Goal: Information Seeking & Learning: Find specific page/section

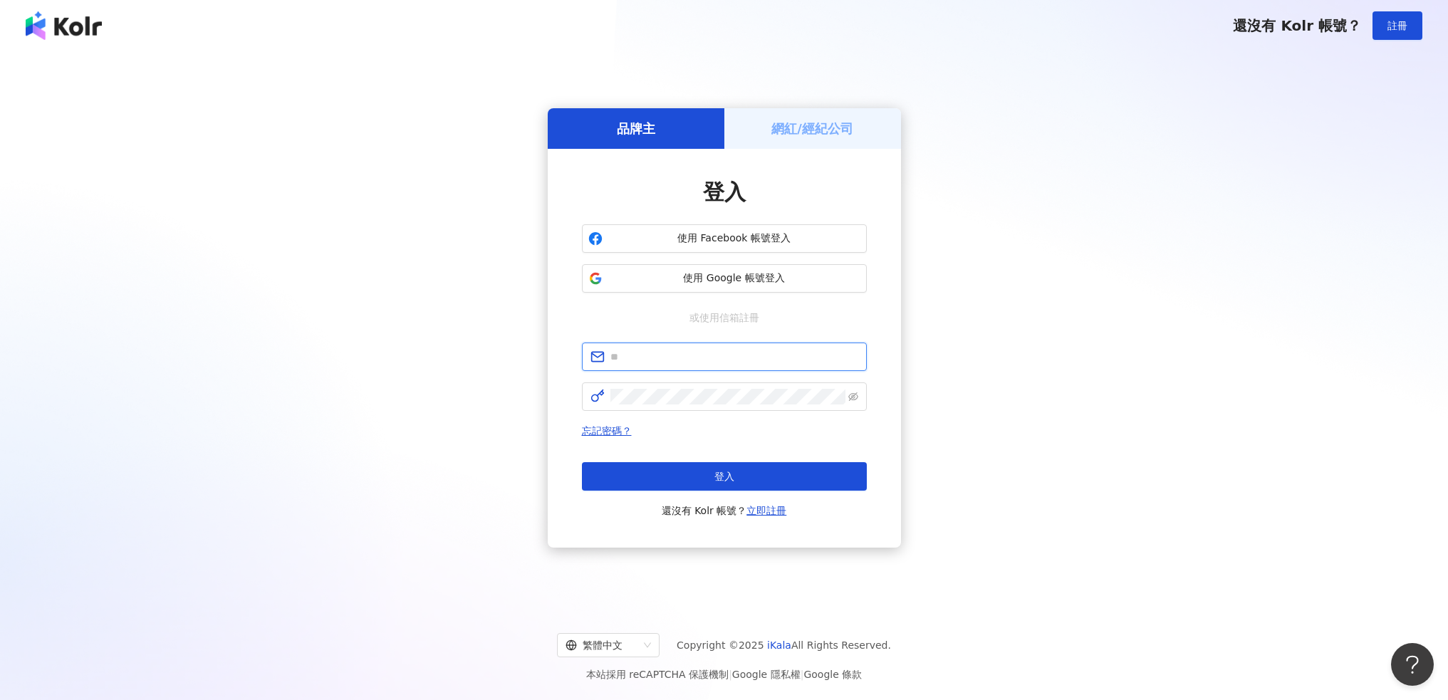
click at [757, 352] on input "text" at bounding box center [734, 357] width 248 height 16
click at [1054, 424] on div "品牌主 網紅/經紀公司 登入 使用 Facebook 帳號登入 使用 Google 帳號登入 或使用信箱註冊 忘記密碼？ 登入 還沒有 Kolr 帳號？ 立即…" at bounding box center [723, 328] width 1413 height 530
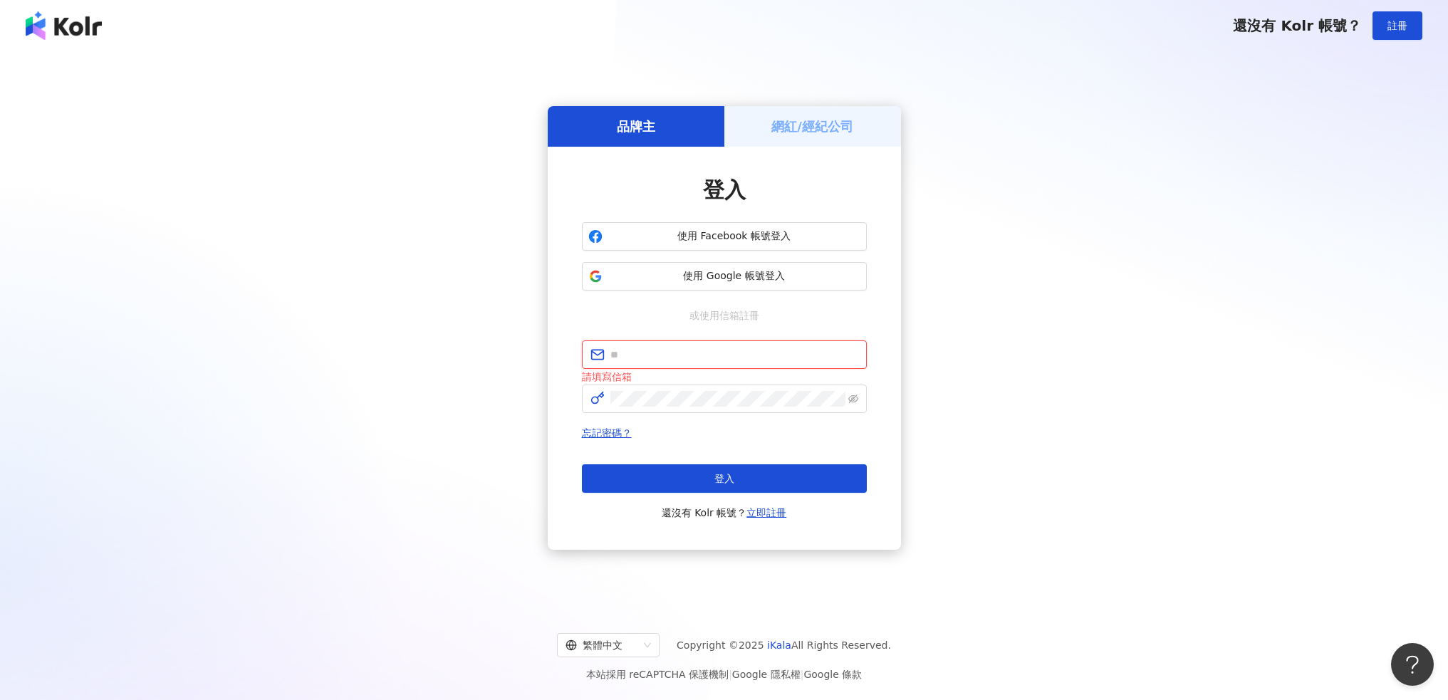
click at [750, 355] on input "text" at bounding box center [734, 355] width 248 height 16
click at [789, 288] on button "使用 Google 帳號登入" at bounding box center [724, 276] width 285 height 28
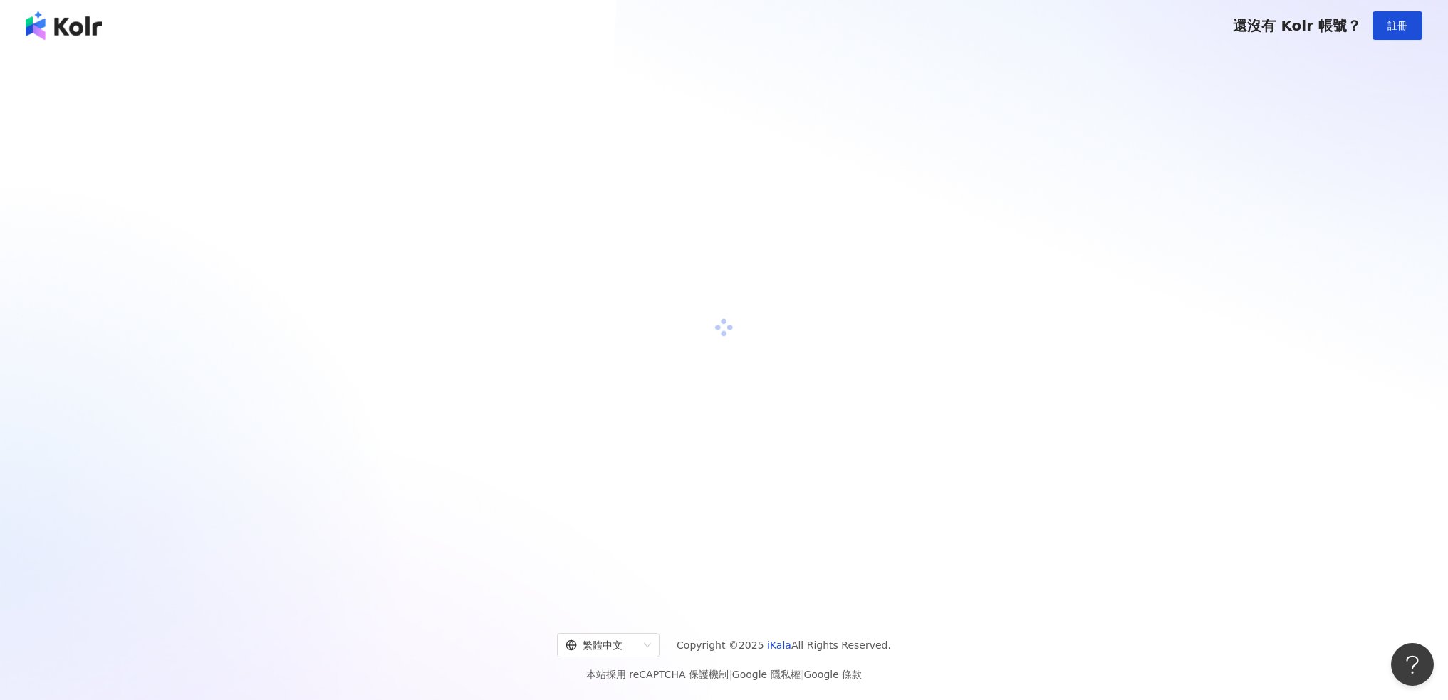
click at [346, 150] on div at bounding box center [723, 328] width 1413 height 530
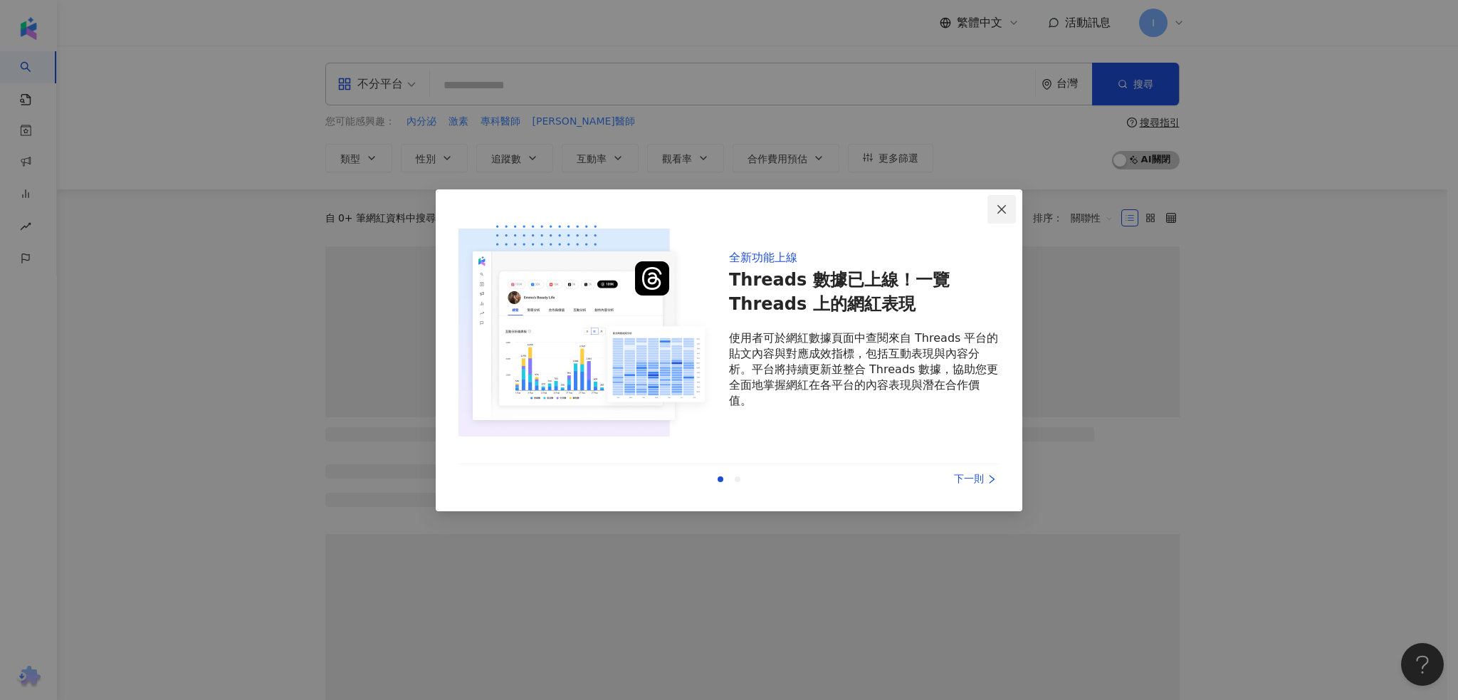
click at [1003, 207] on icon "close" at bounding box center [1001, 209] width 11 height 11
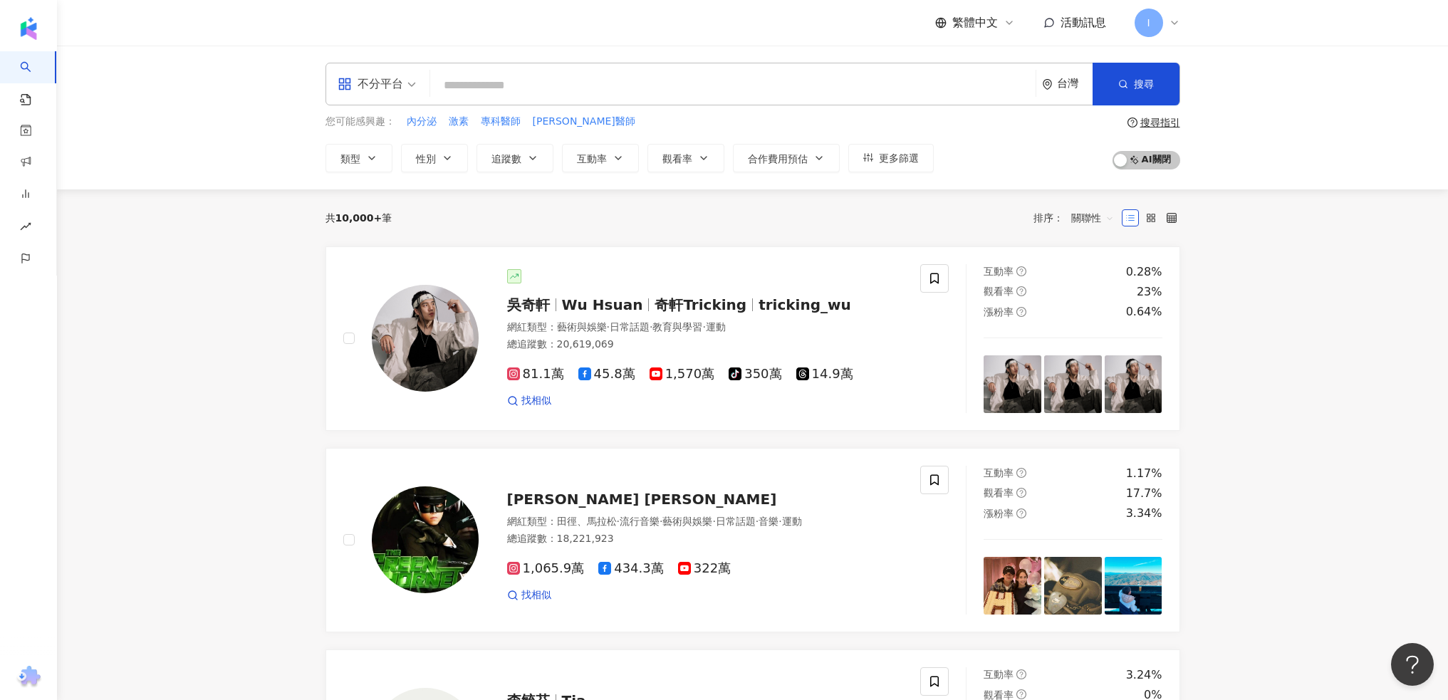
click at [1173, 18] on icon at bounding box center [1173, 22] width 11 height 11
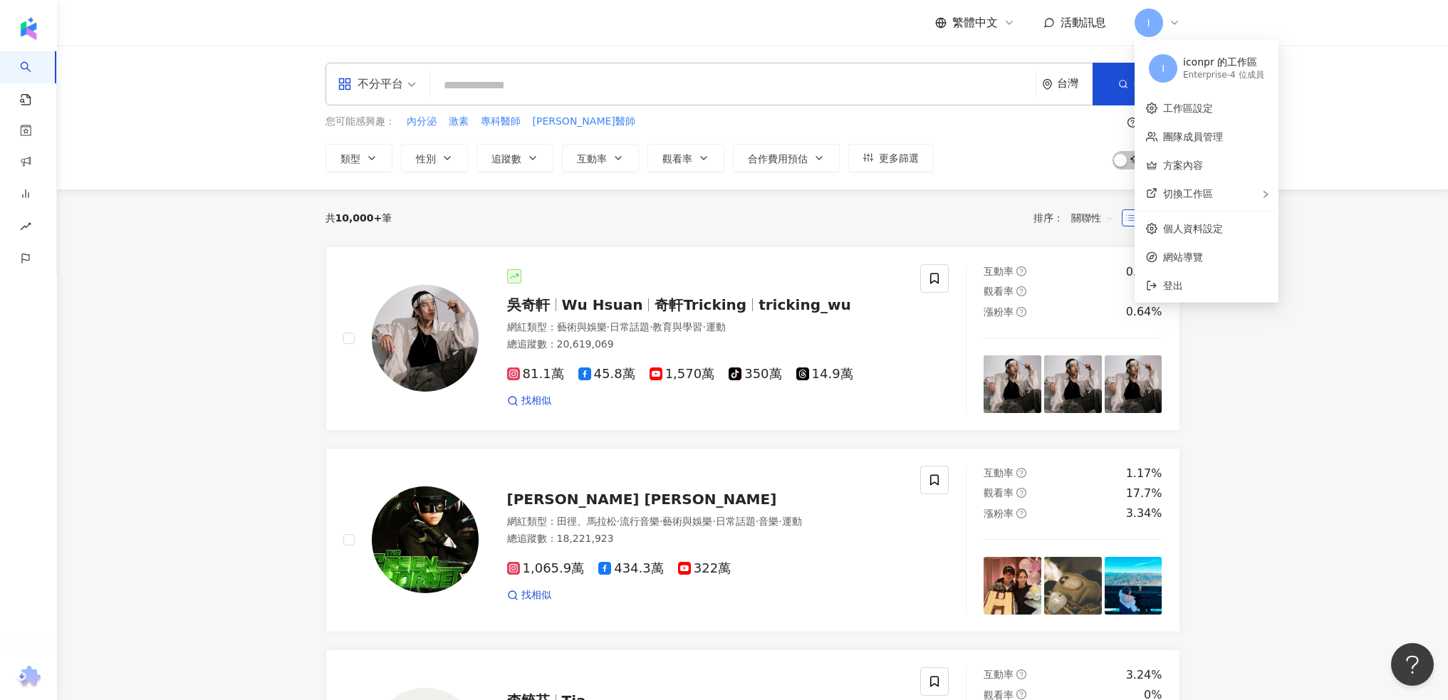
click at [1175, 18] on icon at bounding box center [1173, 22] width 11 height 11
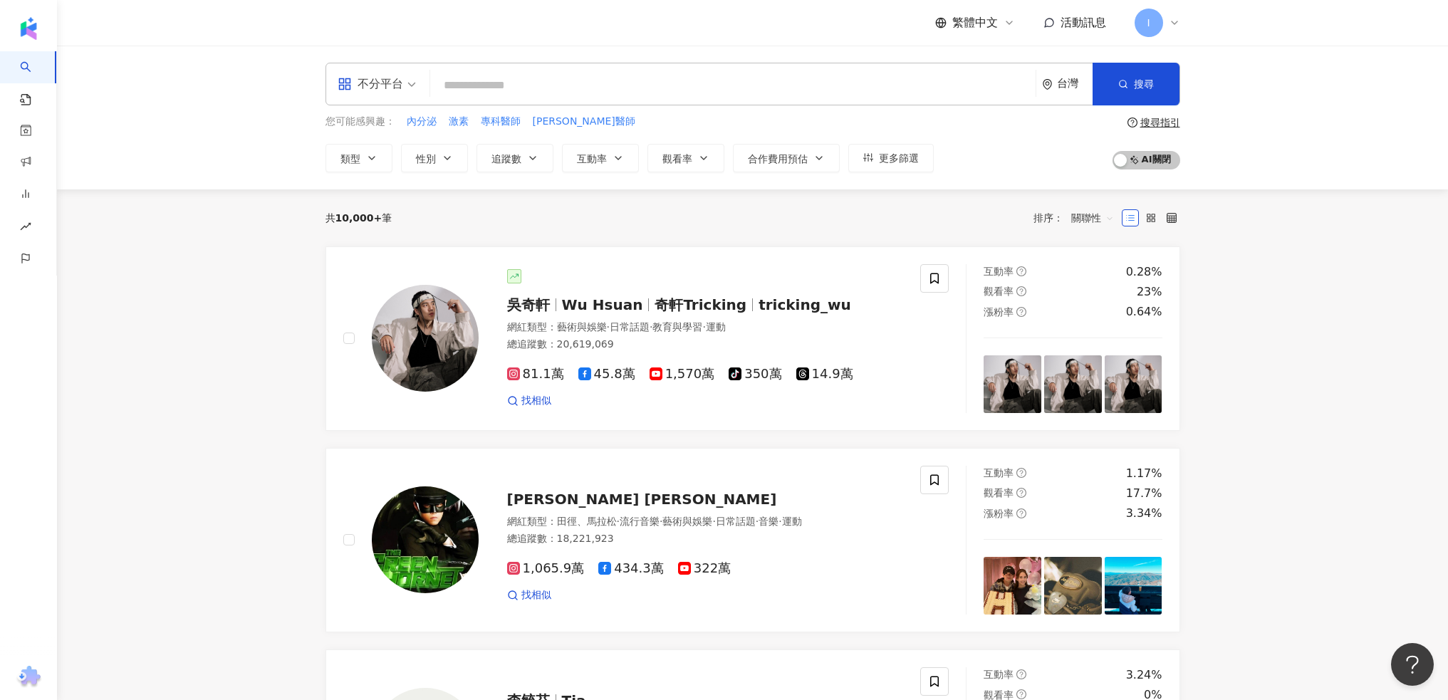
click at [603, 83] on input "search" at bounding box center [733, 85] width 594 height 27
type input "*"
type input "**"
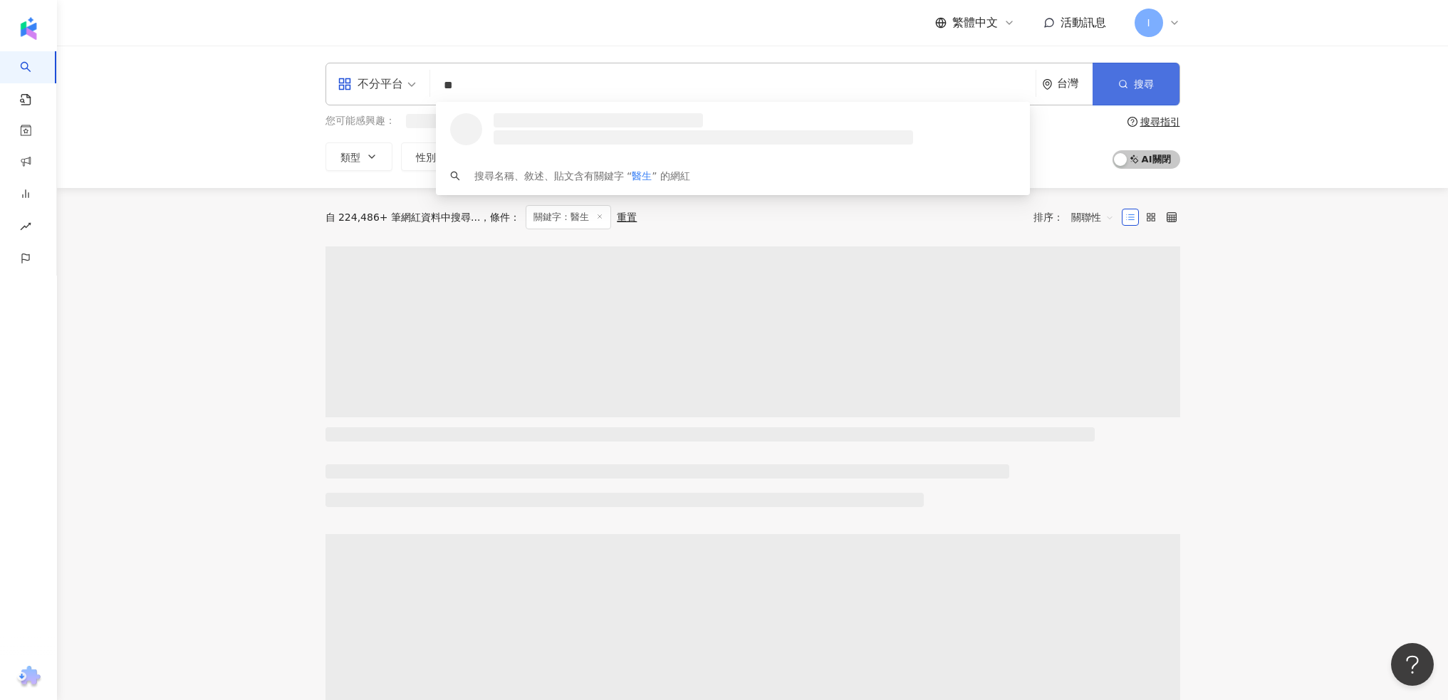
click at [1129, 90] on button "搜尋" at bounding box center [1135, 84] width 87 height 43
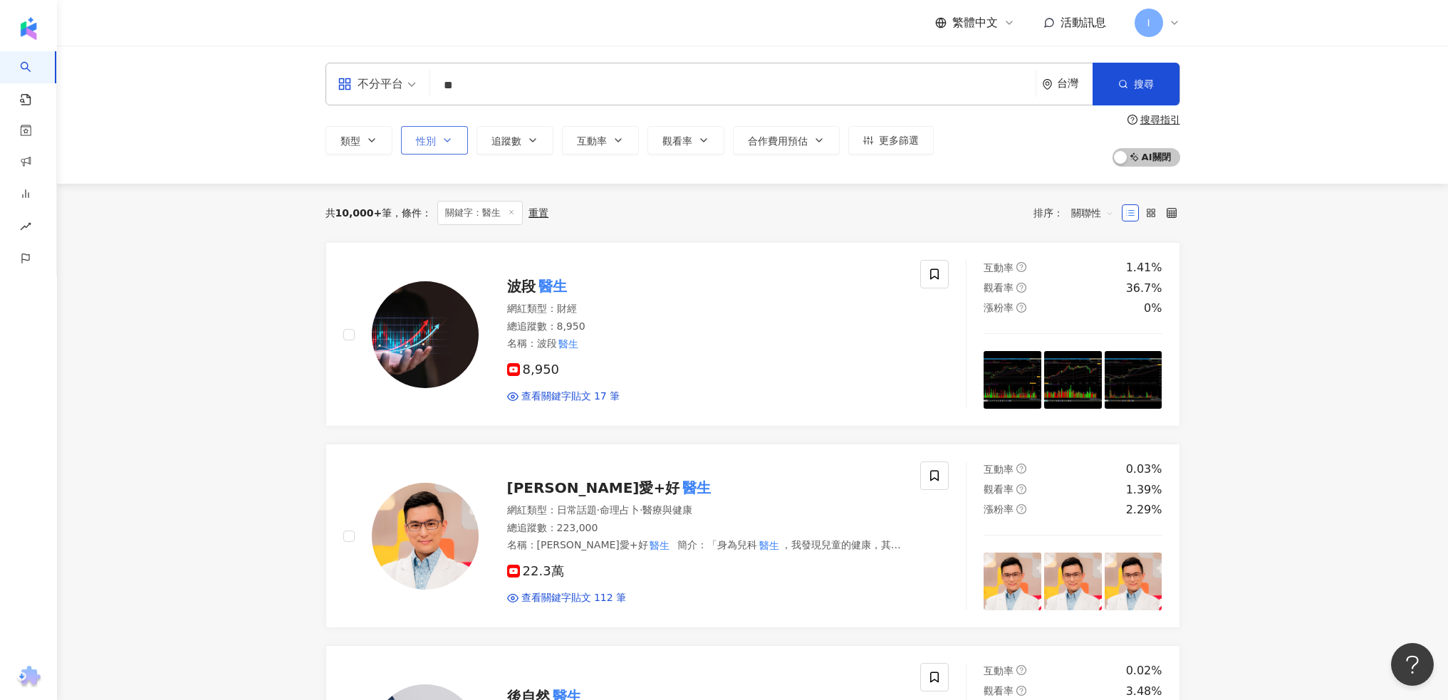
click at [441, 138] on icon "button" at bounding box center [446, 140] width 11 height 11
click at [443, 224] on span "女" at bounding box center [436, 225] width 21 height 16
click at [1143, 92] on button "搜尋" at bounding box center [1135, 84] width 87 height 43
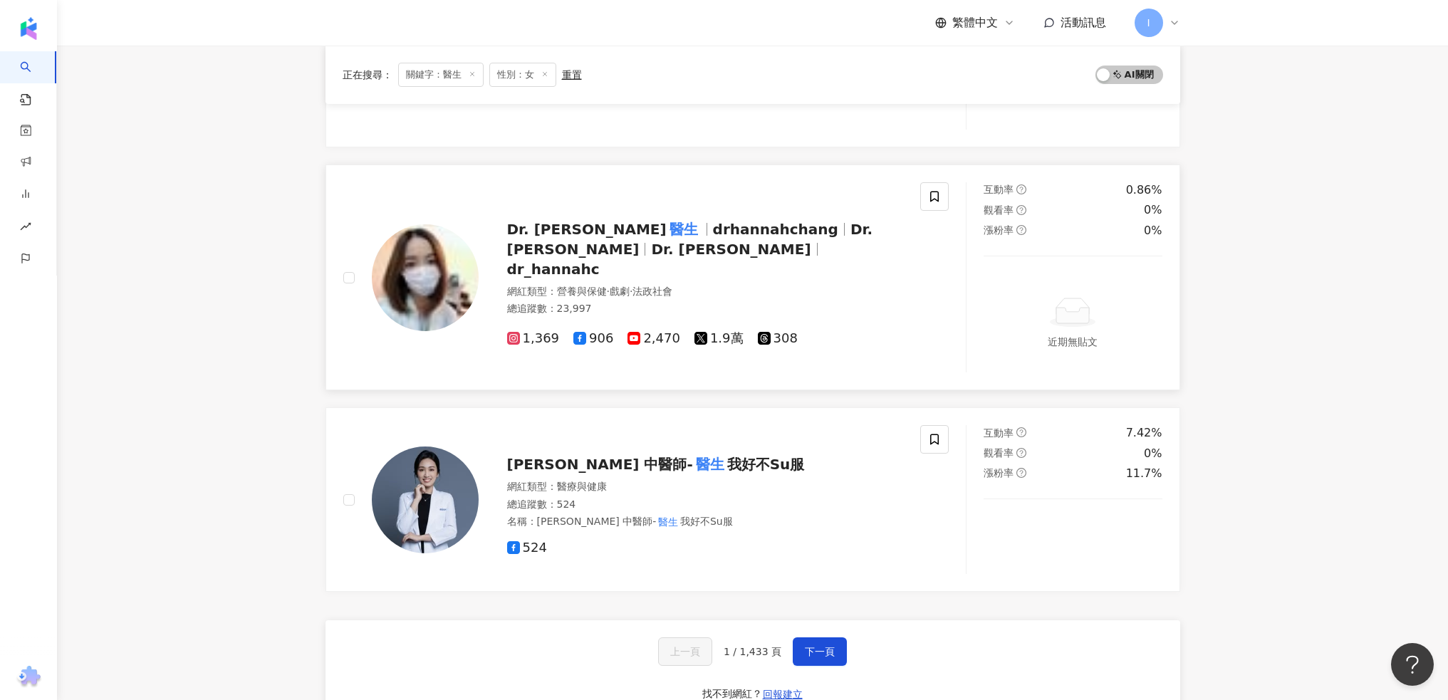
scroll to position [2337, 0]
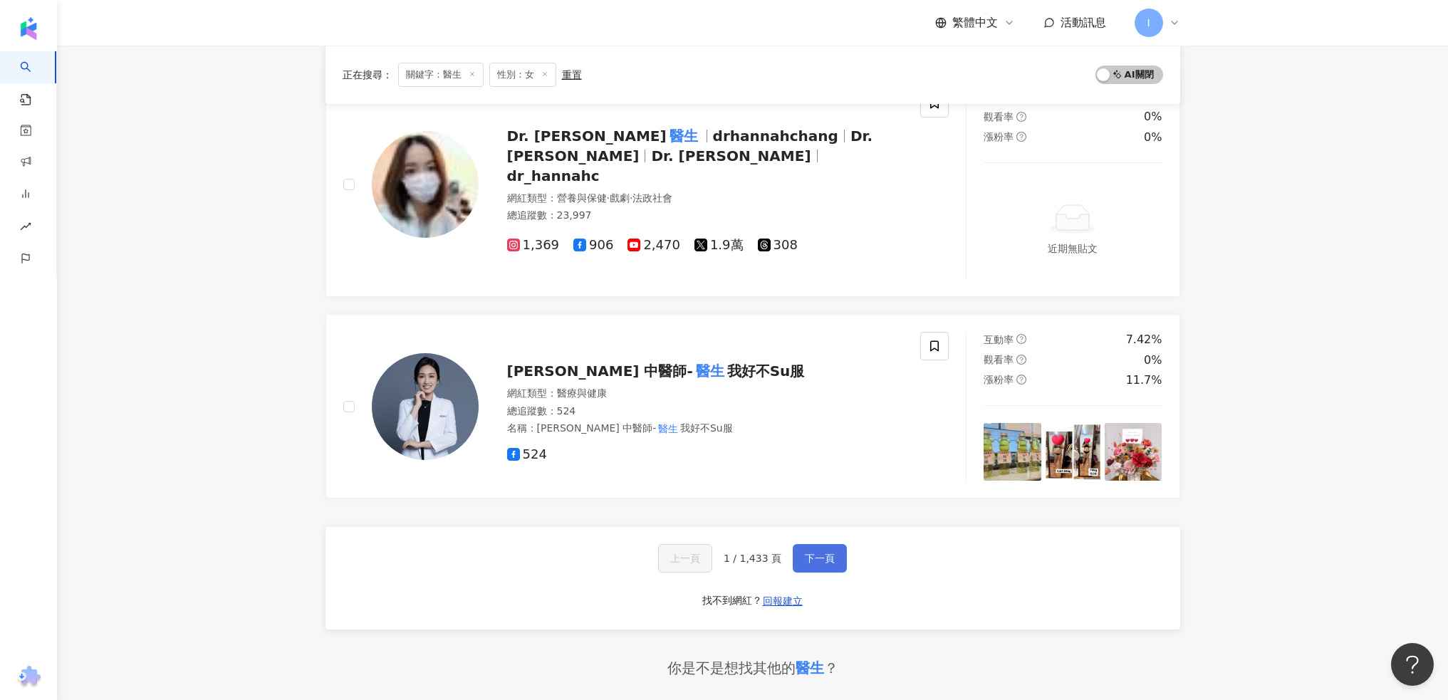
click at [809, 553] on span "下一頁" at bounding box center [820, 558] width 30 height 11
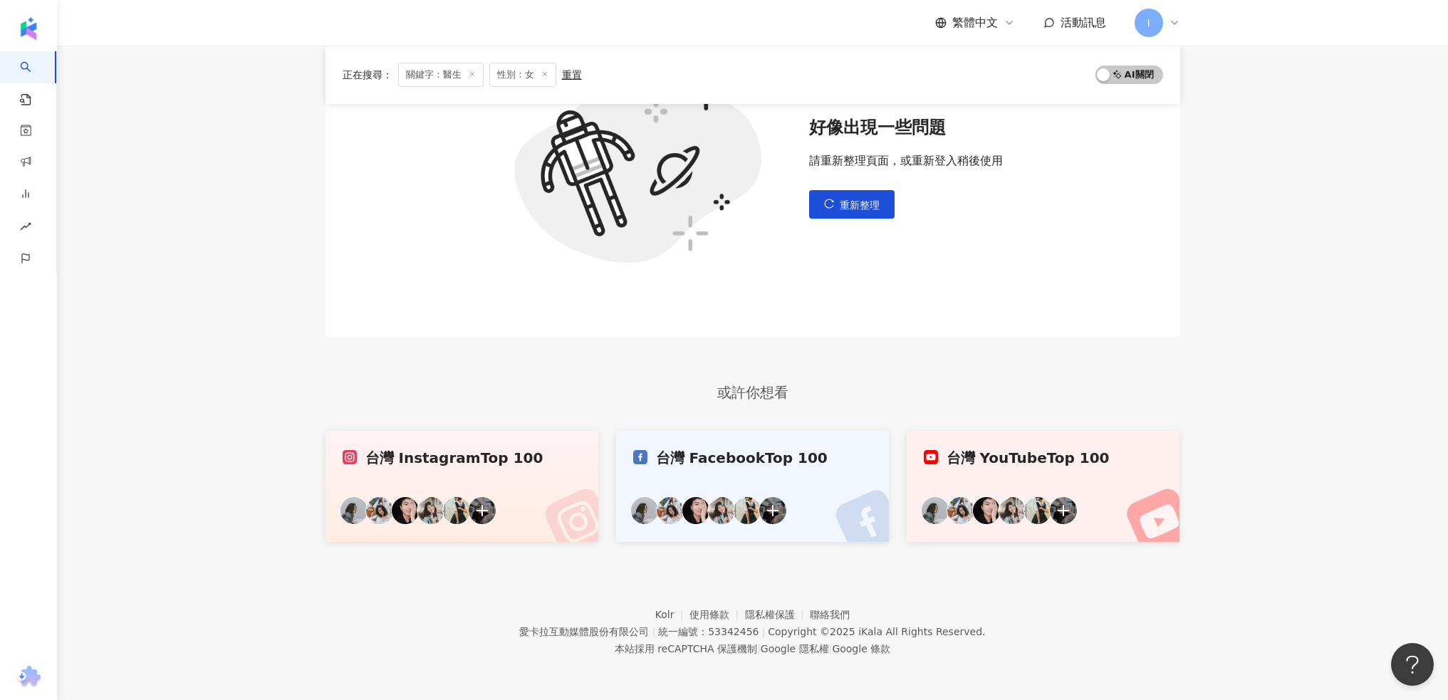
scroll to position [0, 0]
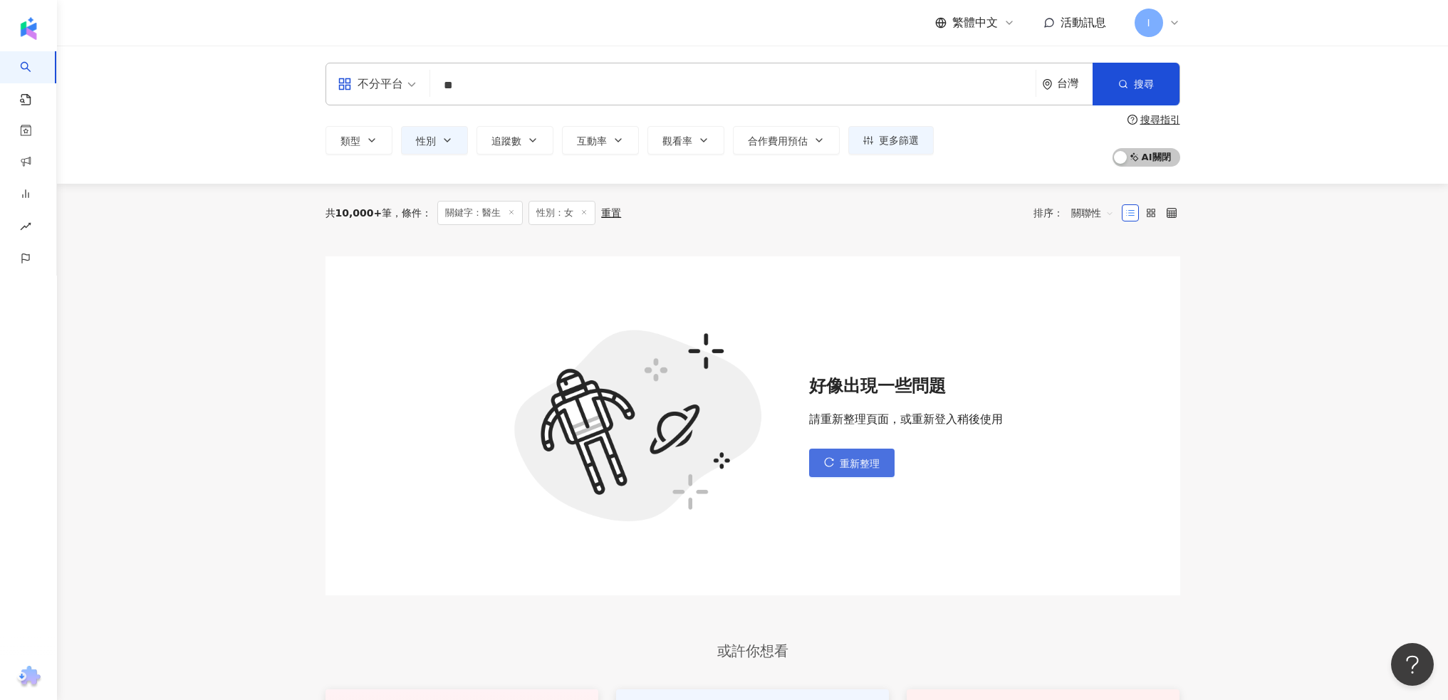
click at [839, 454] on button "重新整理" at bounding box center [851, 463] width 85 height 28
click at [844, 461] on span "重新整理" at bounding box center [859, 463] width 40 height 11
click at [871, 462] on span "重新整理" at bounding box center [859, 463] width 40 height 11
click at [883, 464] on button "重新整理" at bounding box center [851, 463] width 85 height 28
click at [1136, 85] on span "搜尋" at bounding box center [1144, 83] width 20 height 11
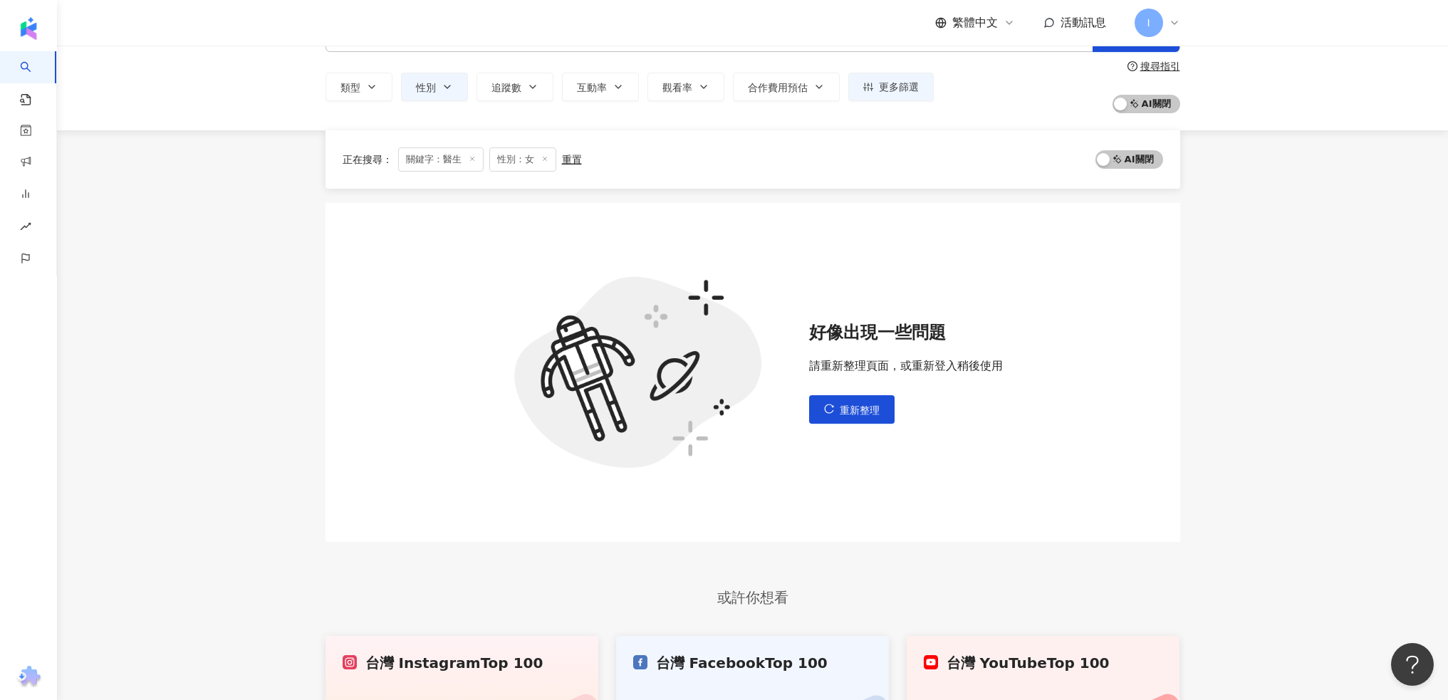
scroll to position [142, 0]
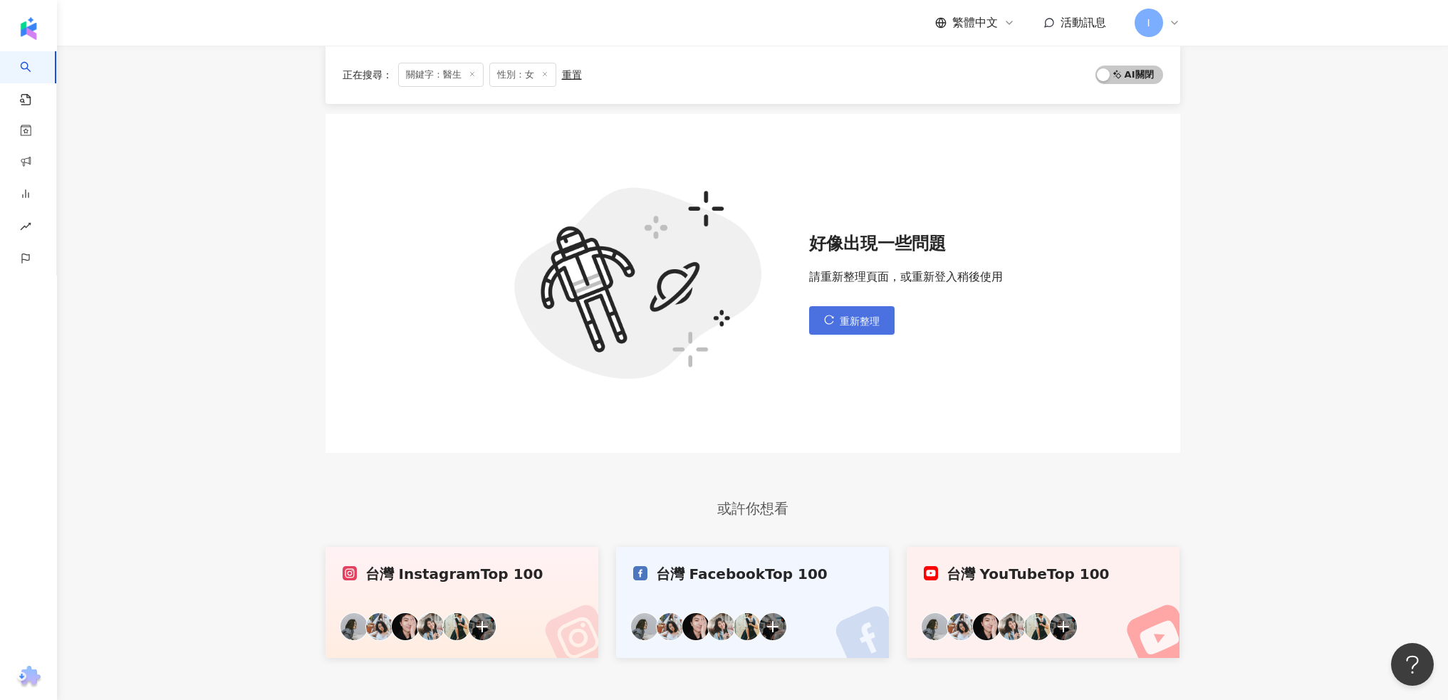
click at [839, 320] on span "重新整理" at bounding box center [859, 320] width 40 height 11
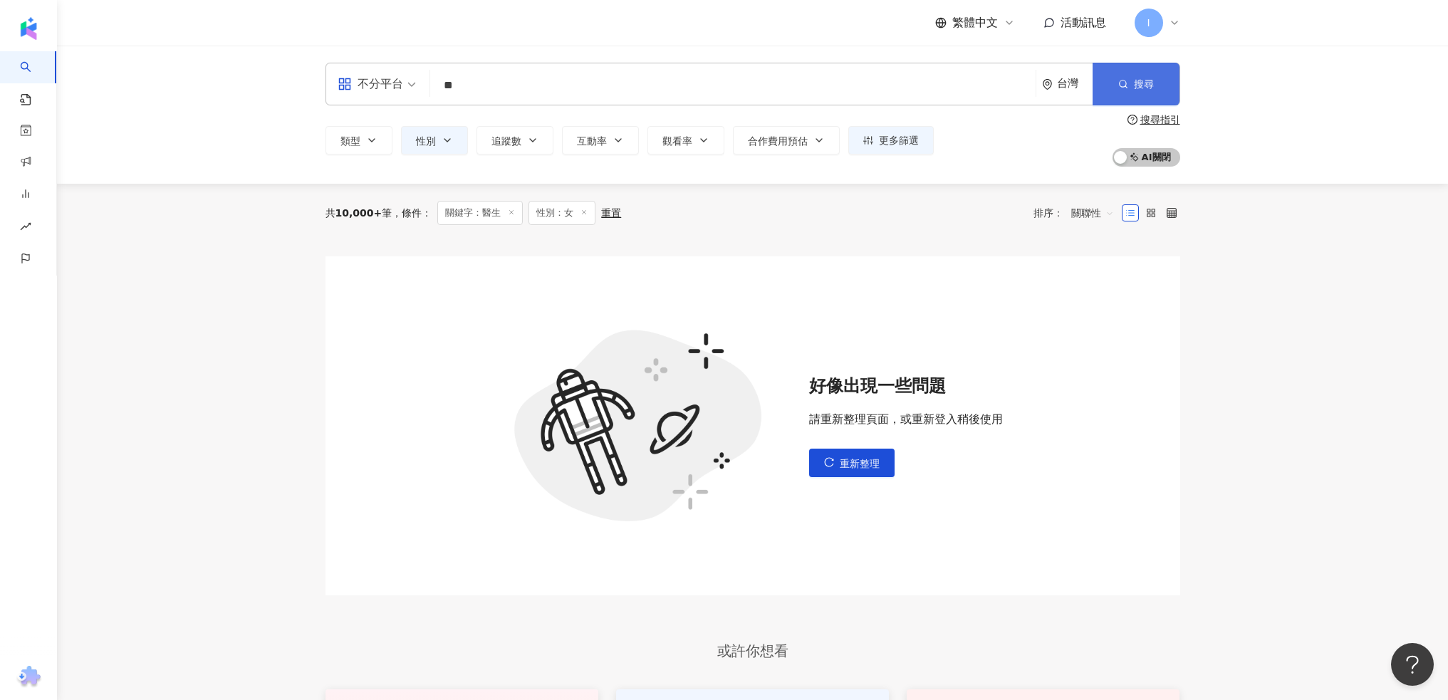
click at [1163, 91] on button "搜尋" at bounding box center [1135, 84] width 87 height 43
click at [582, 214] on icon at bounding box center [583, 212] width 7 height 7
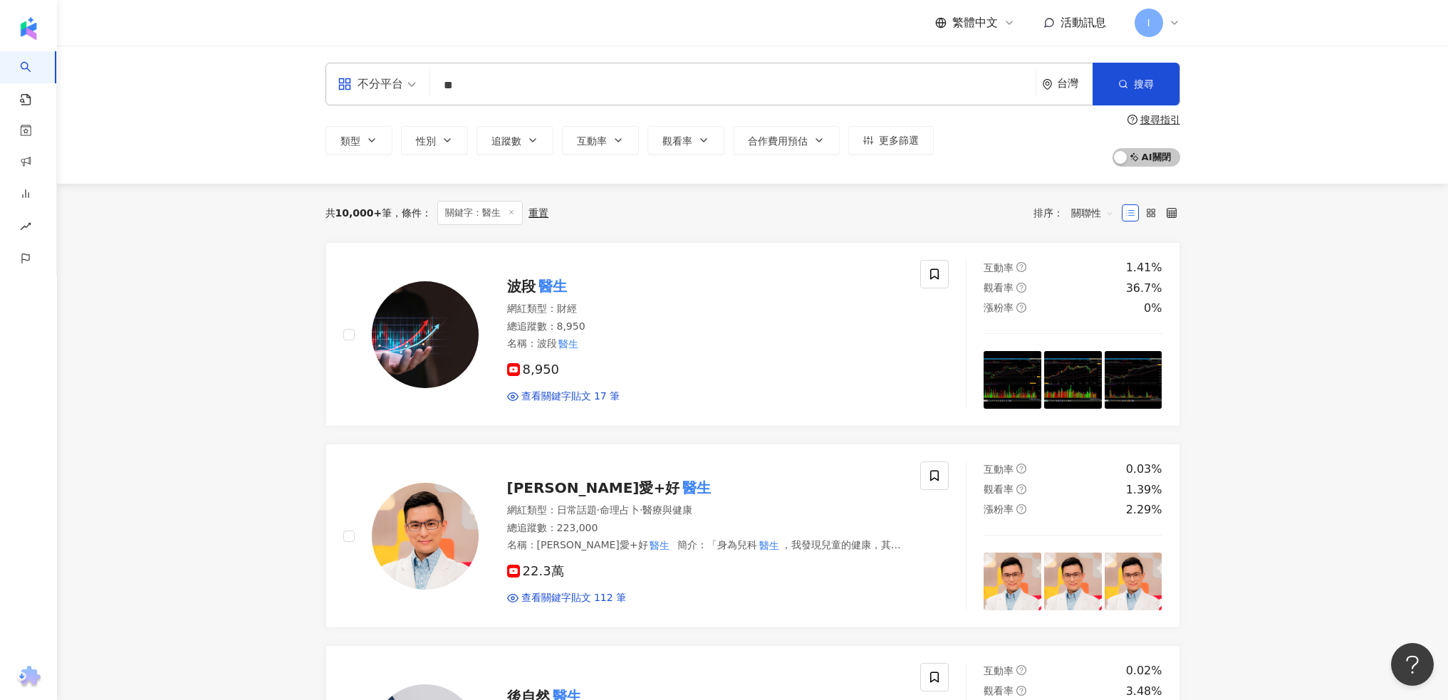
click at [508, 217] on span at bounding box center [511, 213] width 7 height 8
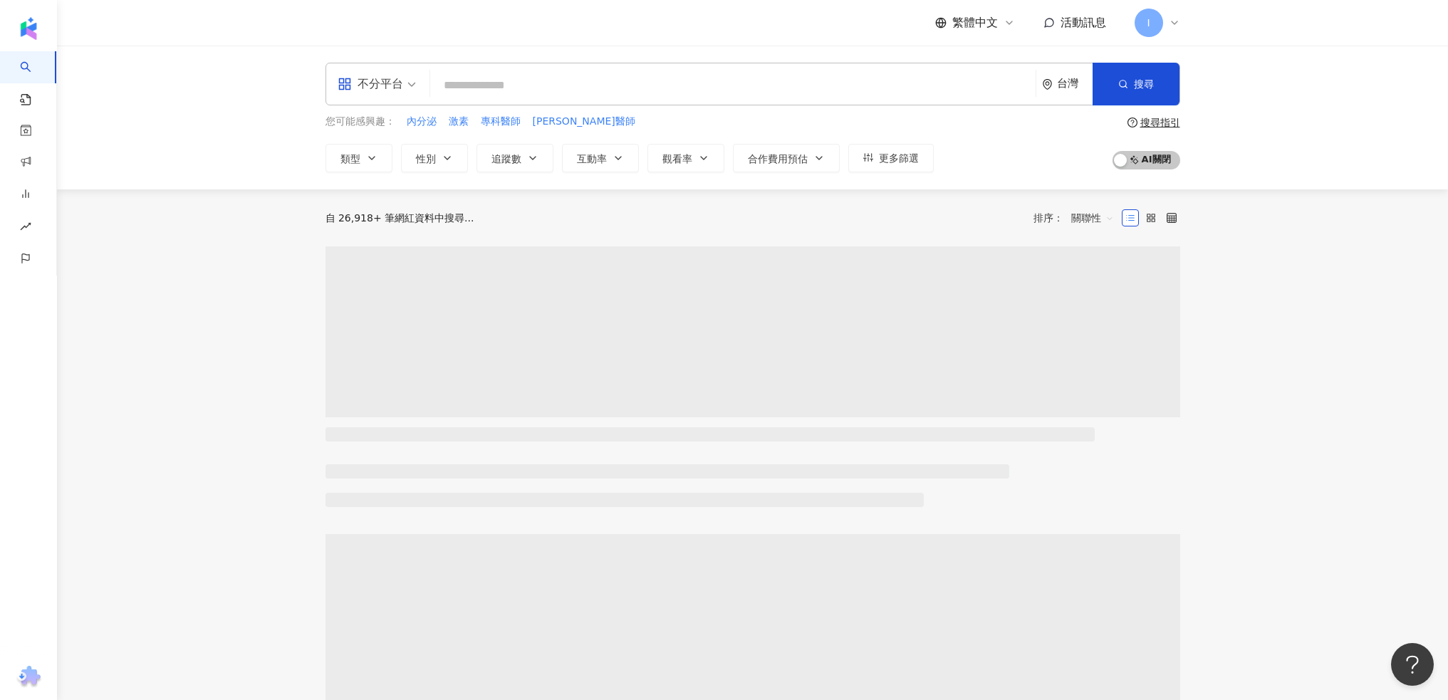
click at [570, 92] on input "search" at bounding box center [733, 85] width 594 height 27
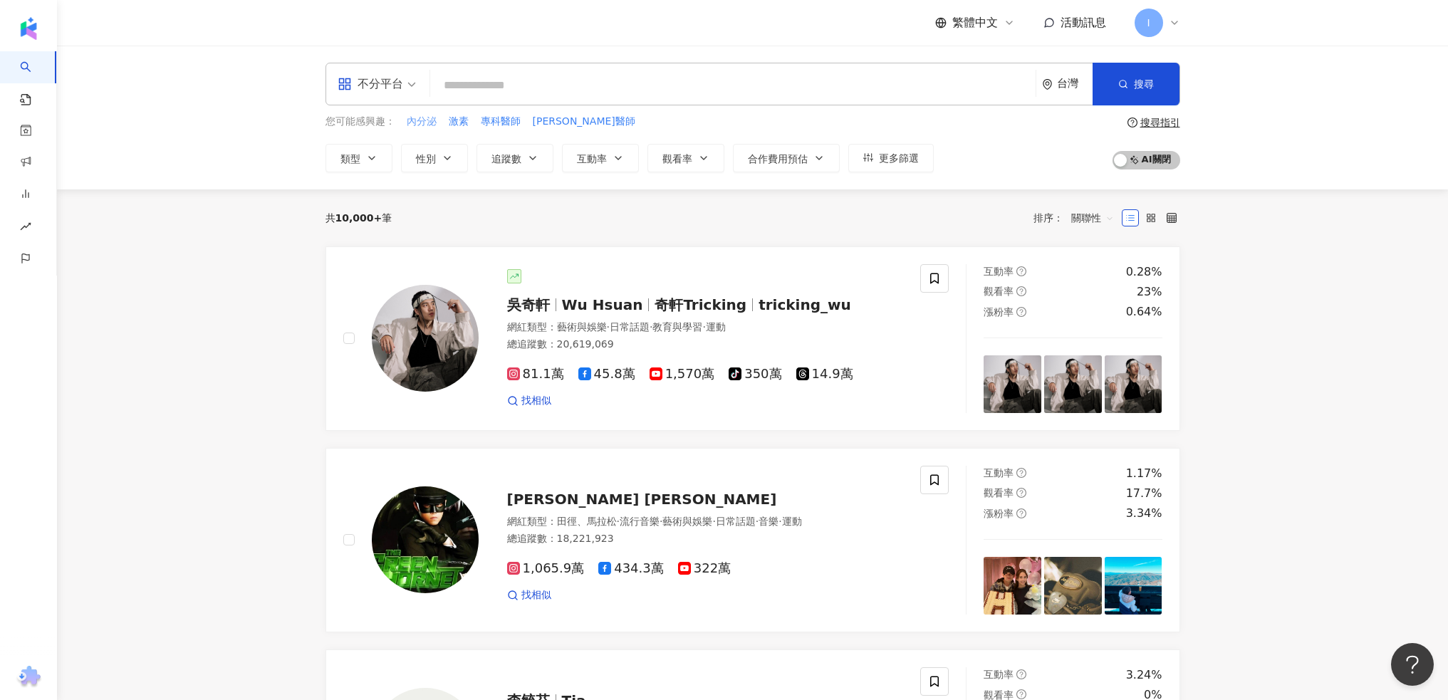
click at [426, 125] on span "內分泌" at bounding box center [422, 122] width 30 height 14
type input "***"
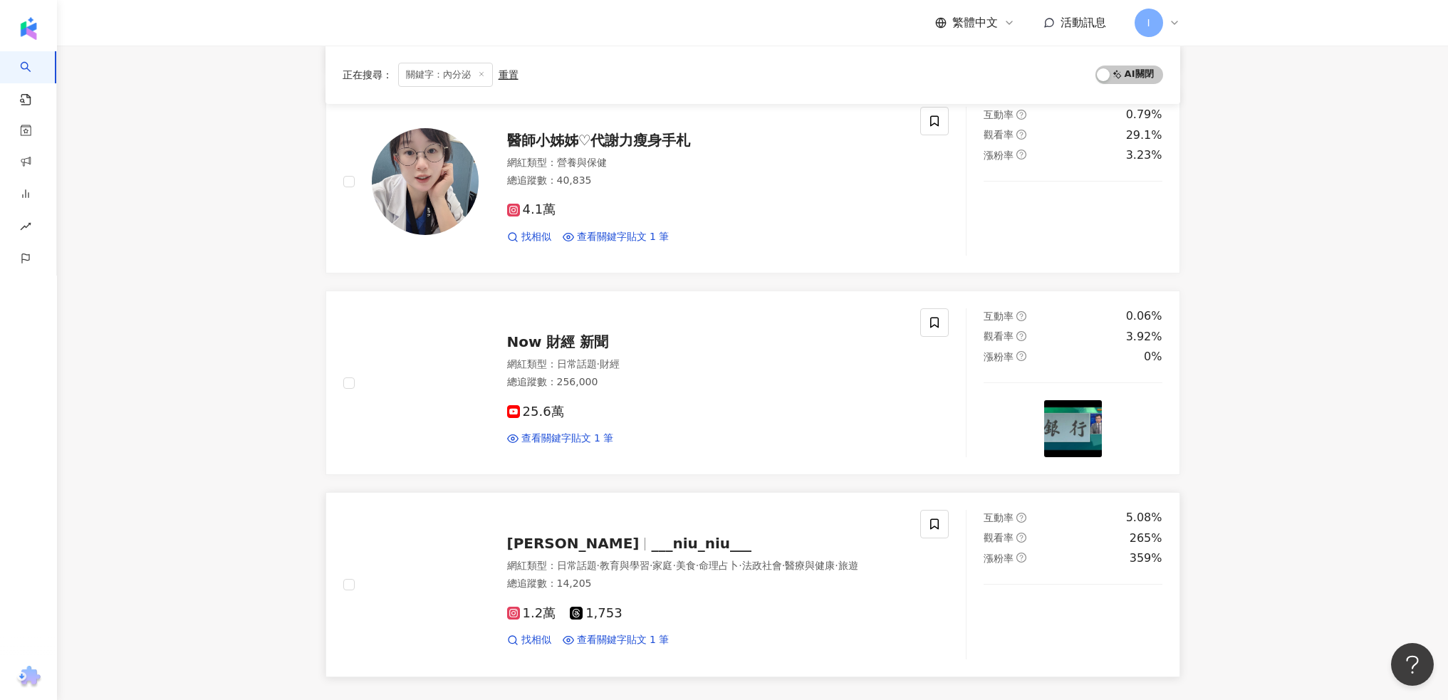
scroll to position [2136, 0]
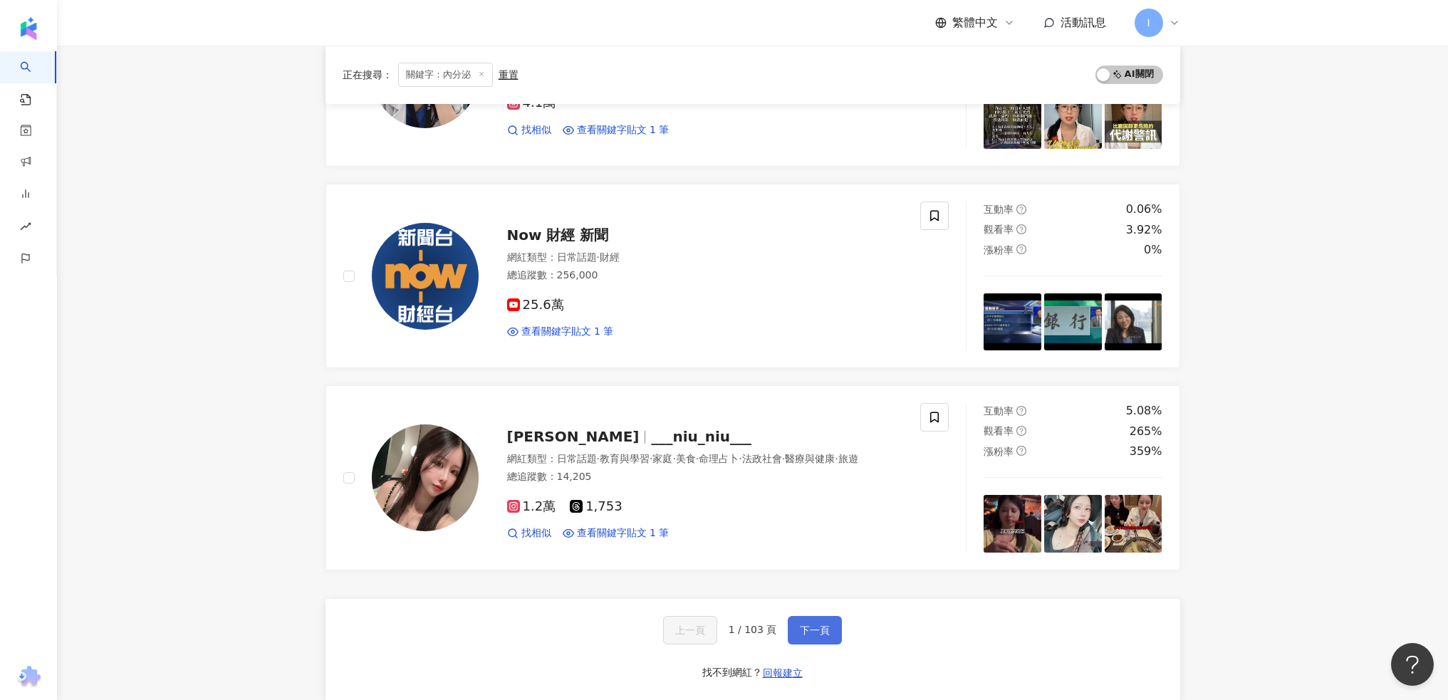
click at [806, 624] on button "下一頁" at bounding box center [814, 630] width 54 height 28
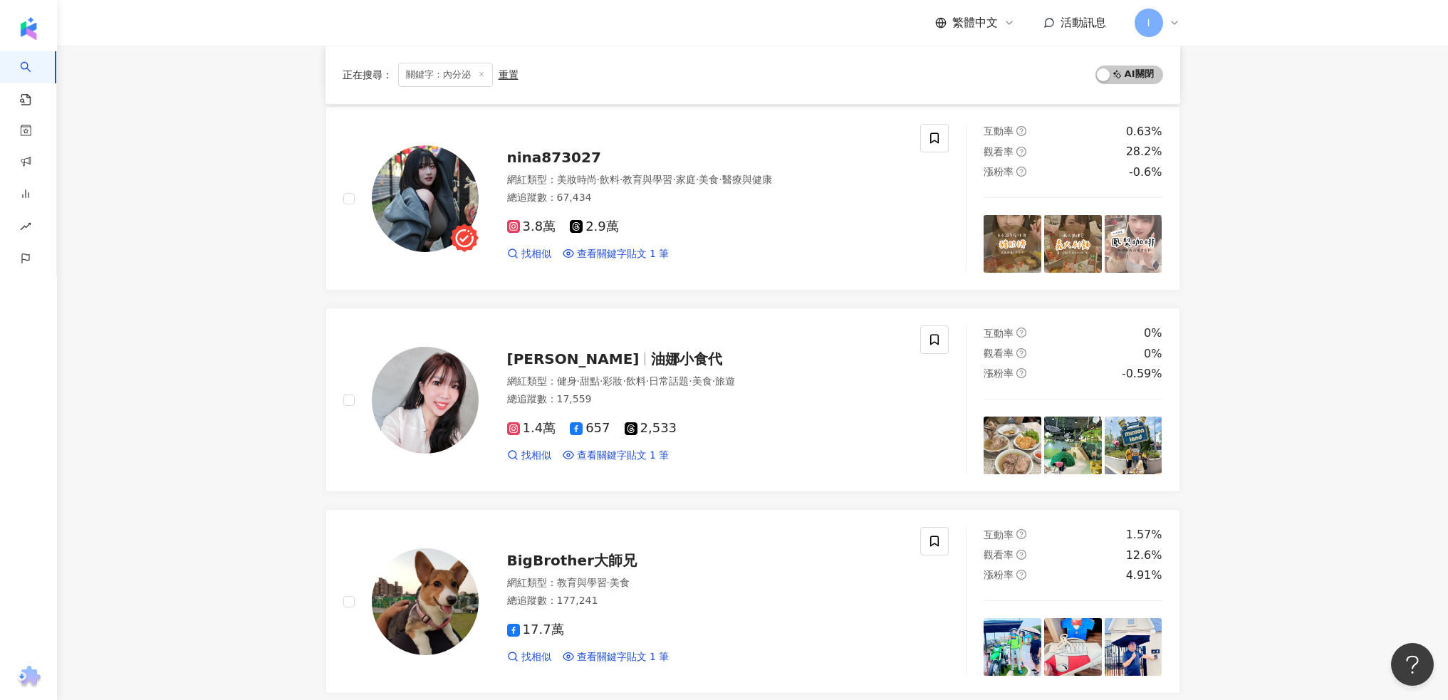
scroll to position [0, 0]
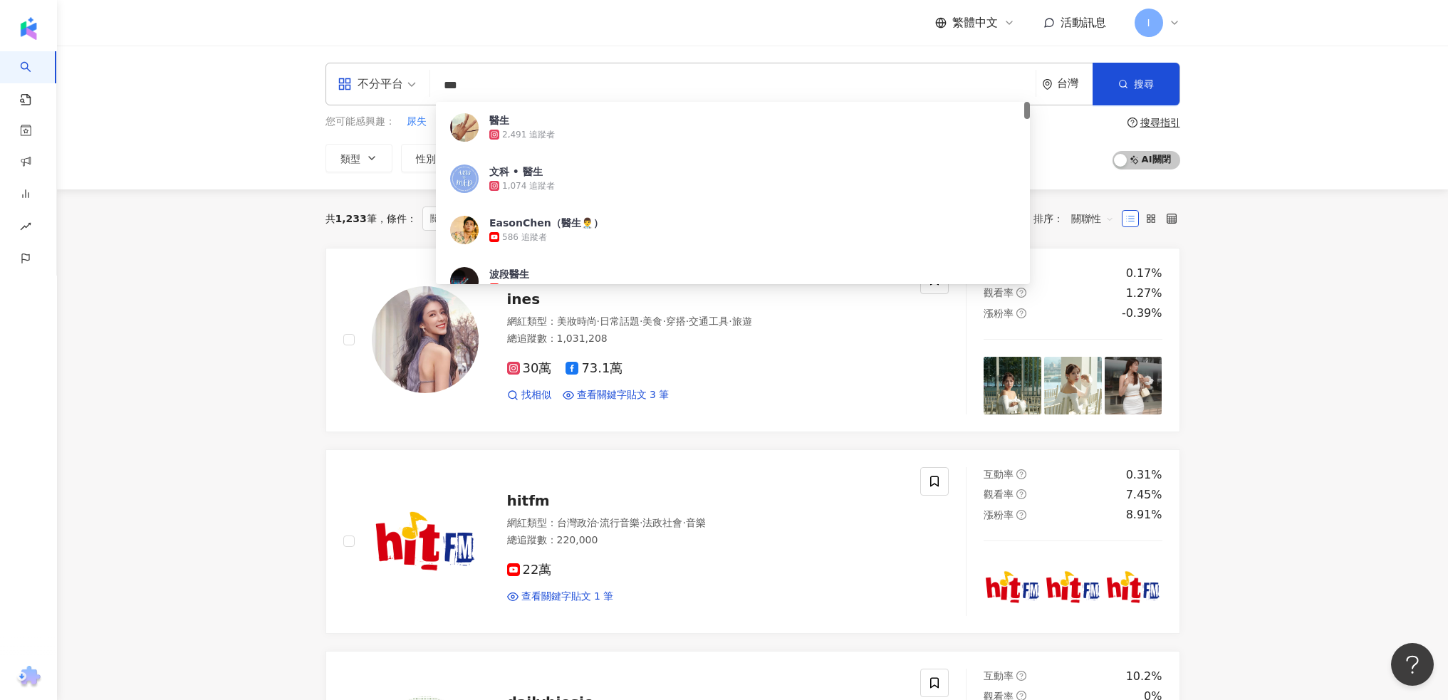
drag, startPoint x: 531, startPoint y: 93, endPoint x: 413, endPoint y: 102, distance: 118.5
click at [411, 98] on div "不分平台 *** 台灣 搜尋 c36a792b-944d-4a75-bbbc-03bd09398bd3 醫生 2,491 追蹤者 文科 • 醫生 1,074 …" at bounding box center [752, 84] width 854 height 43
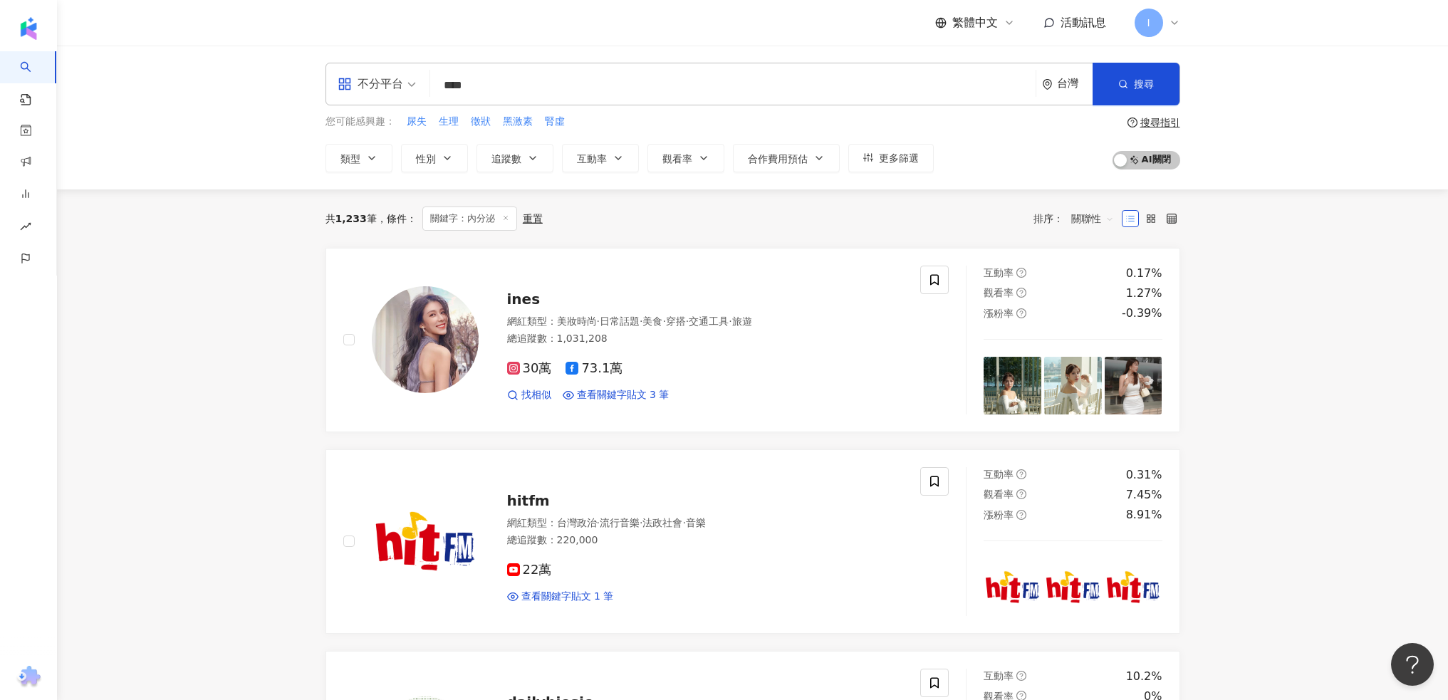
type input "**"
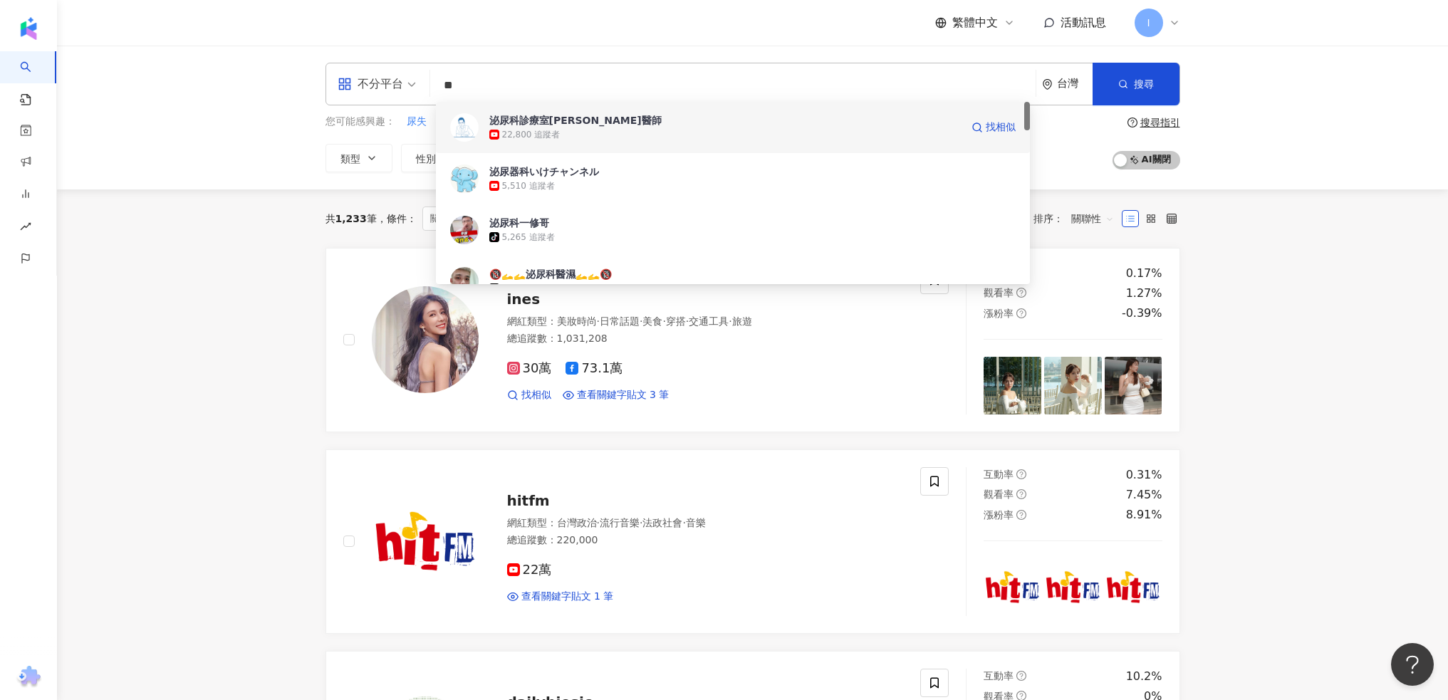
click at [745, 133] on div "22,800 追蹤者" at bounding box center [724, 134] width 471 height 14
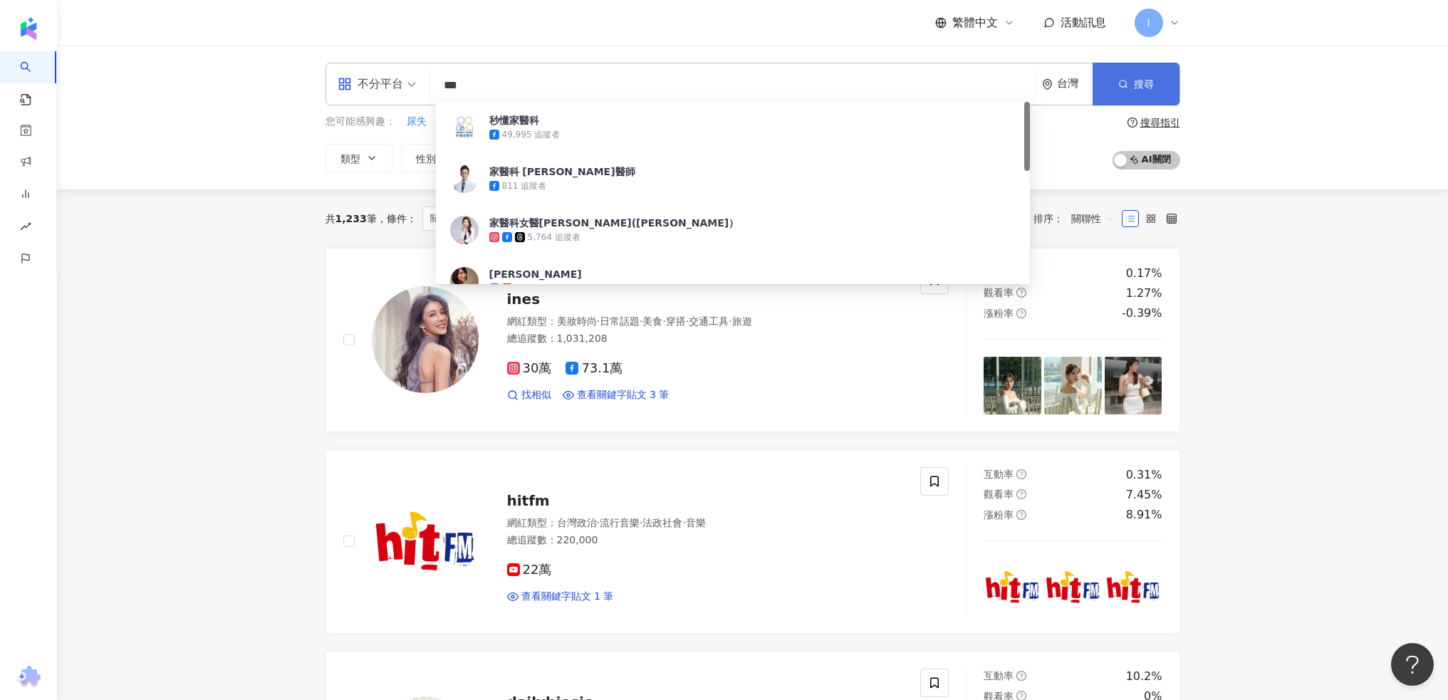
type input "***"
click at [1148, 80] on span "搜尋" at bounding box center [1144, 83] width 20 height 11
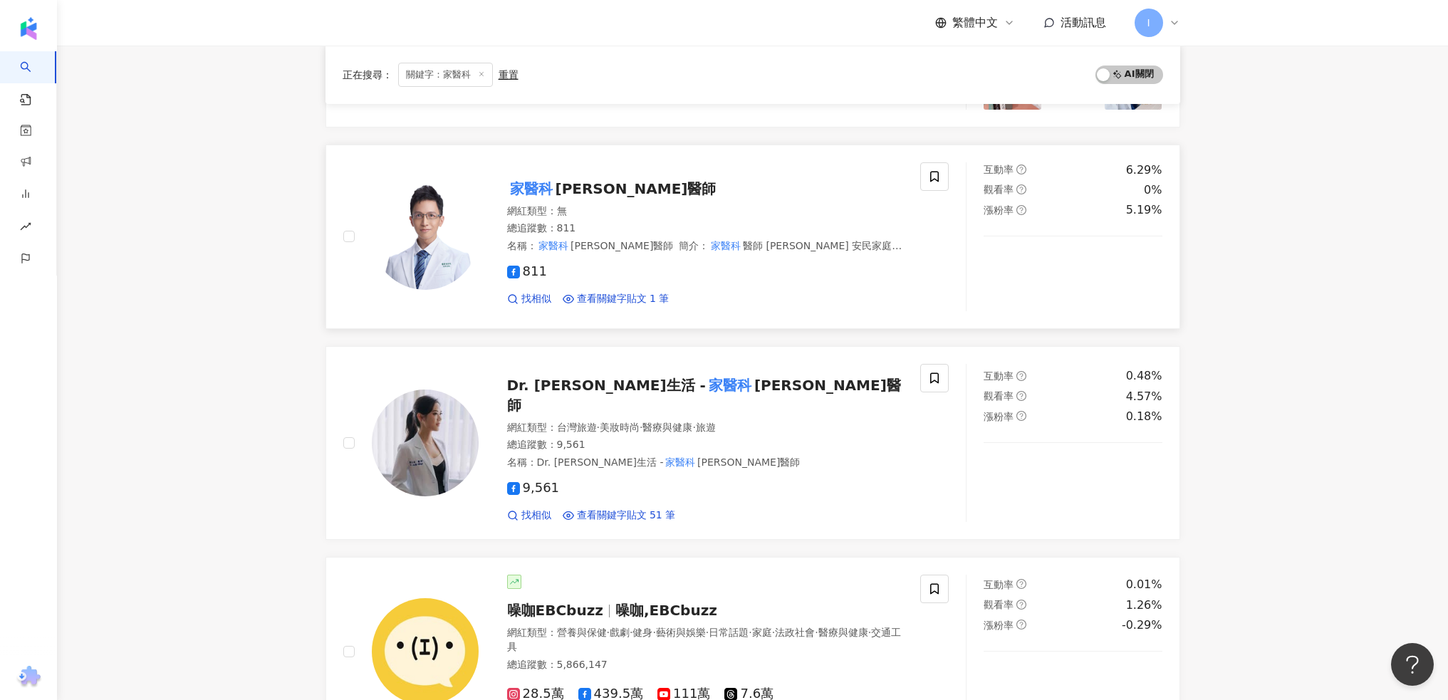
scroll to position [949, 0]
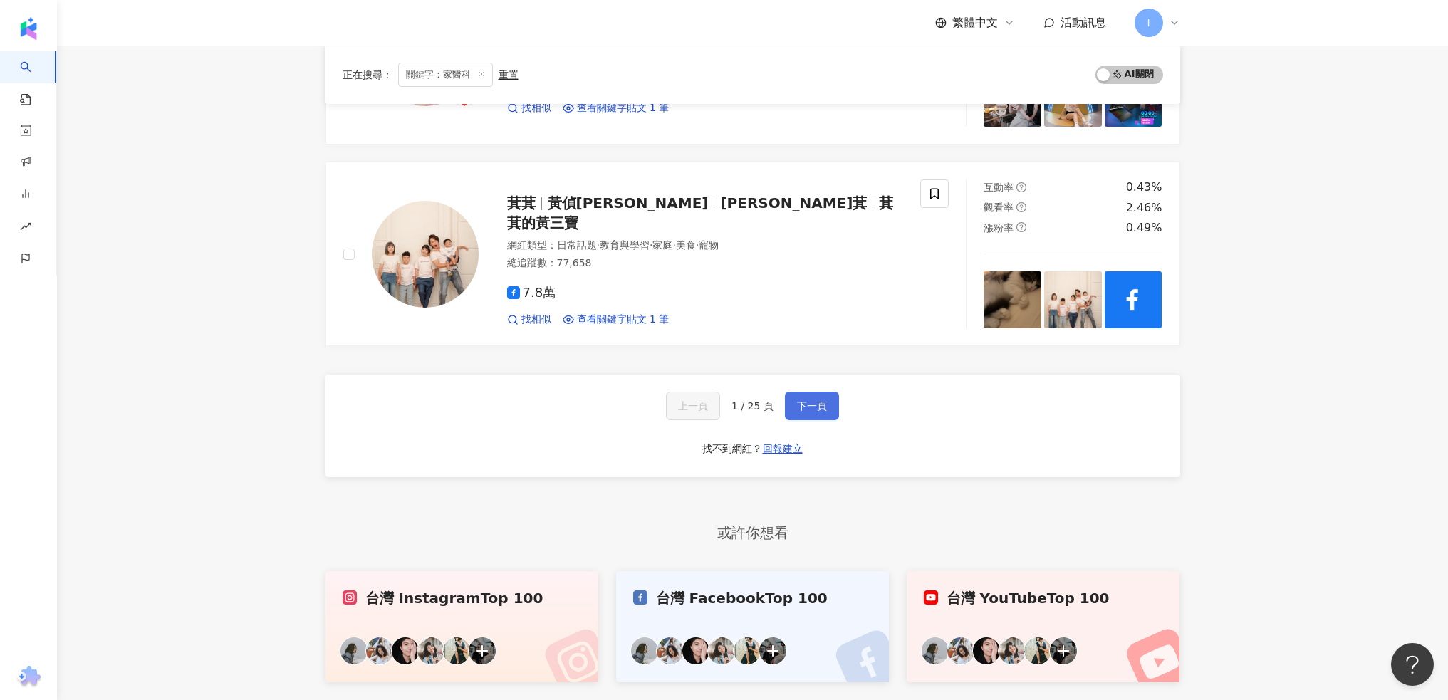
click at [799, 392] on button "下一頁" at bounding box center [812, 406] width 54 height 28
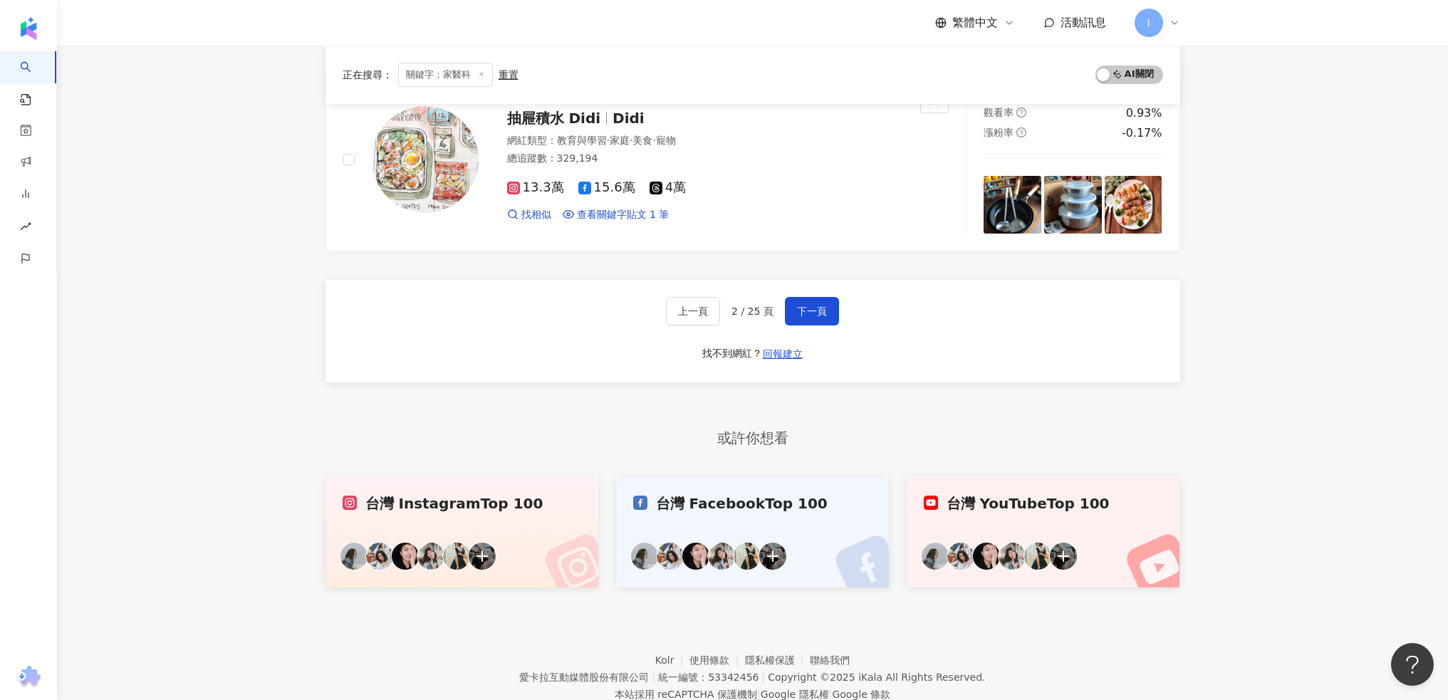
scroll to position [2407, 0]
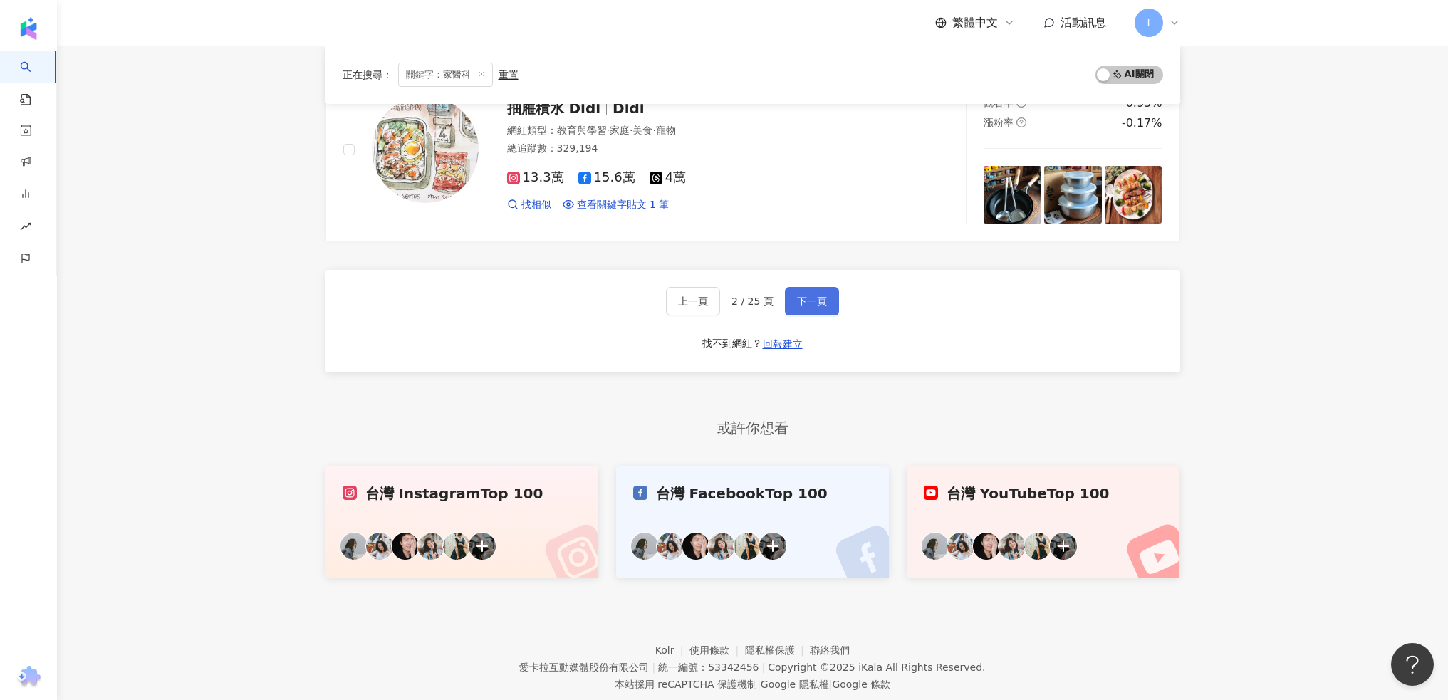
click at [808, 313] on button "下一頁" at bounding box center [812, 301] width 54 height 28
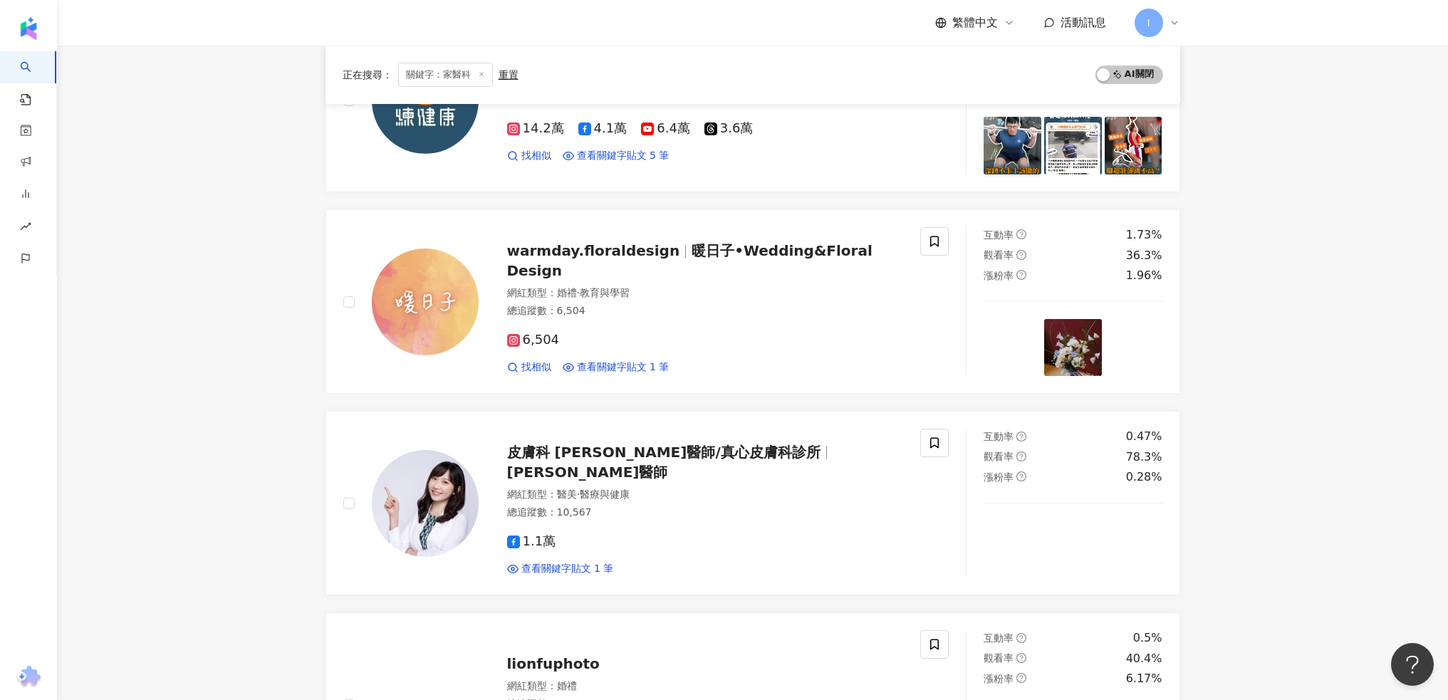
scroll to position [2414, 0]
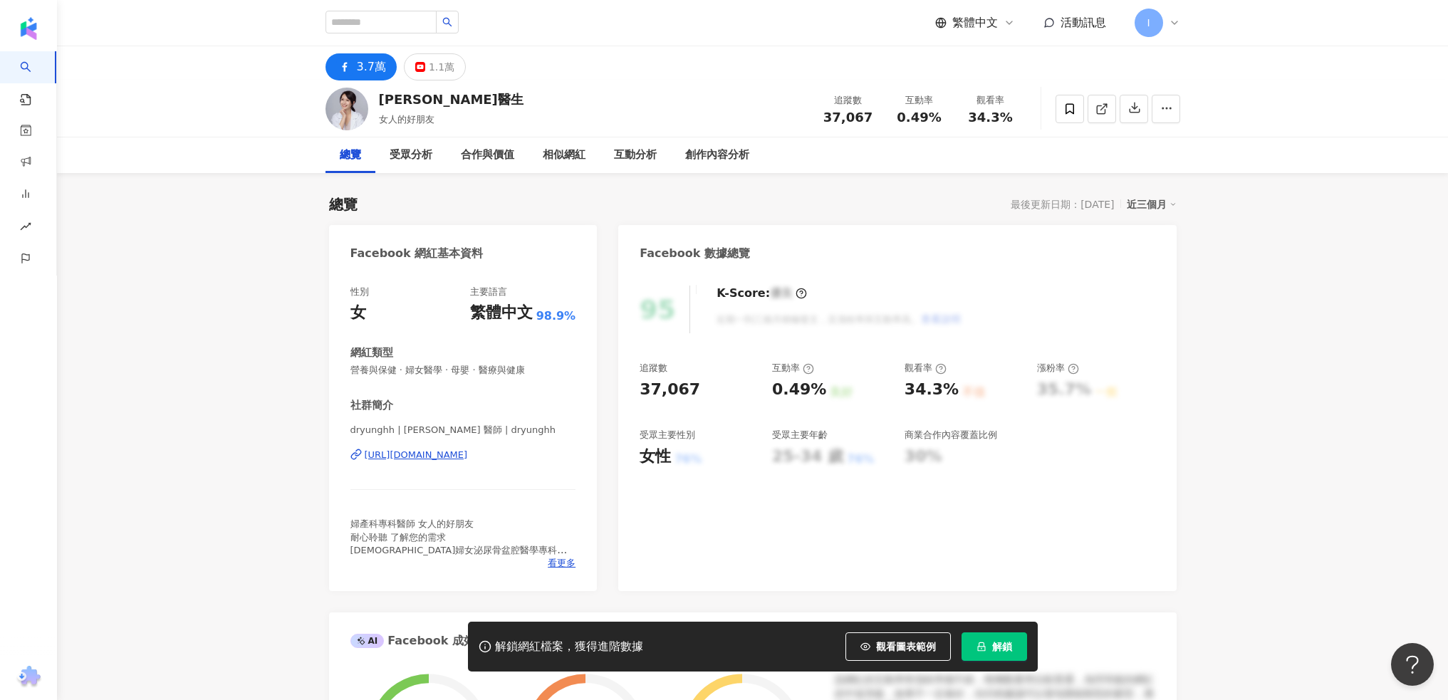
click at [468, 458] on div "https://www.facebook.com/1470498919732636" at bounding box center [416, 455] width 103 height 13
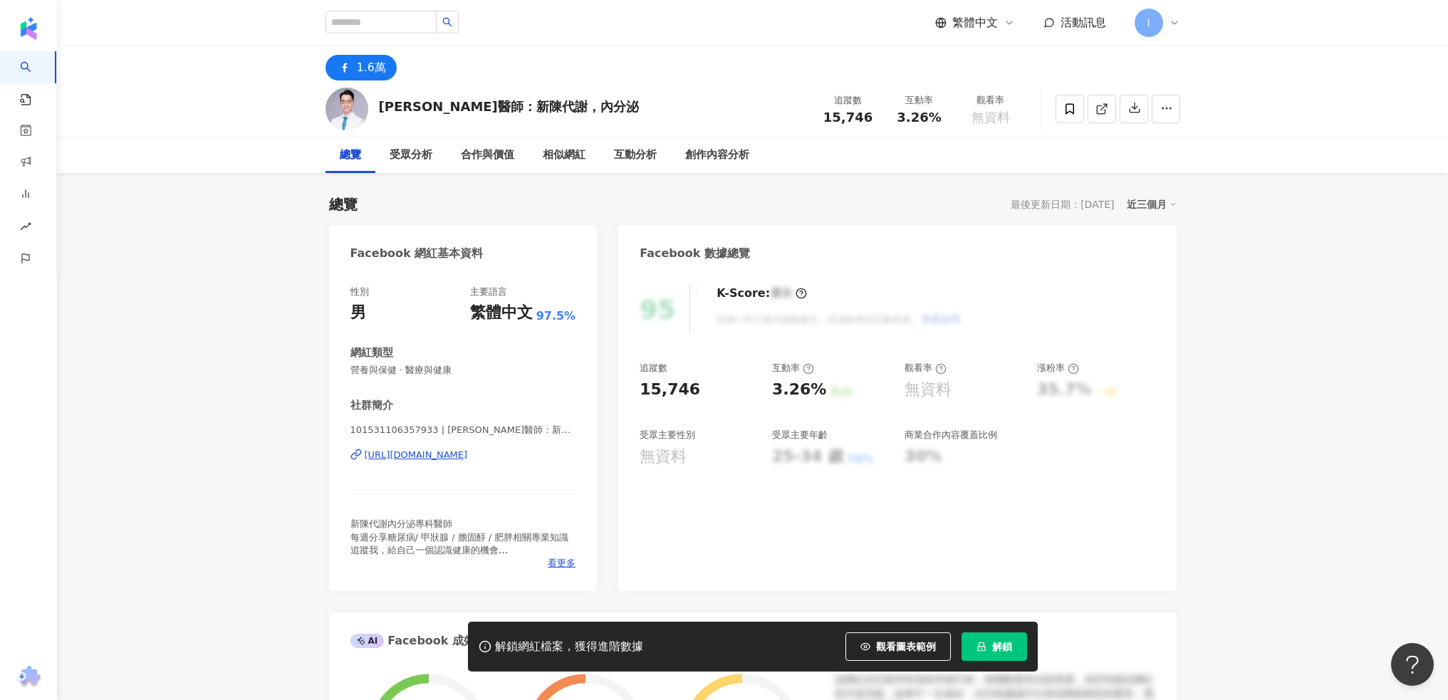
click at [412, 452] on div "https://www.facebook.com/101531106357933" at bounding box center [416, 455] width 103 height 13
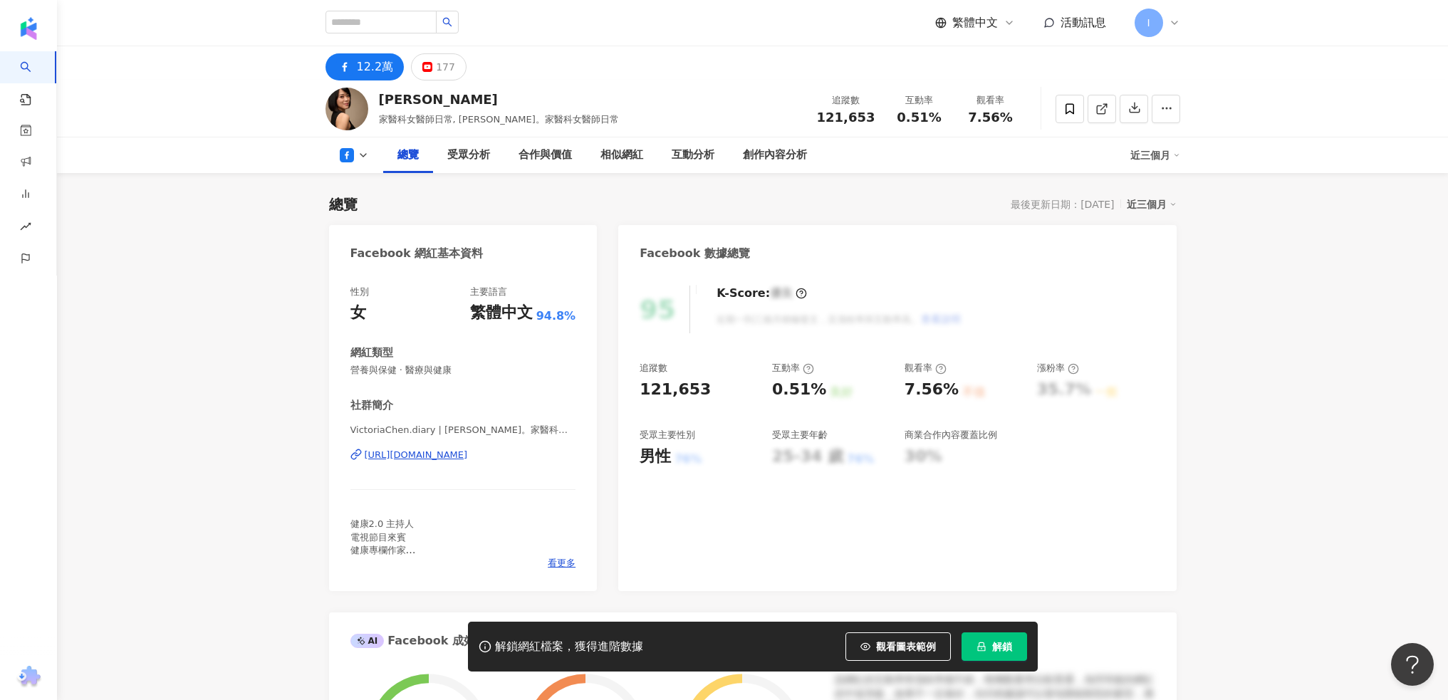
scroll to position [95, 0]
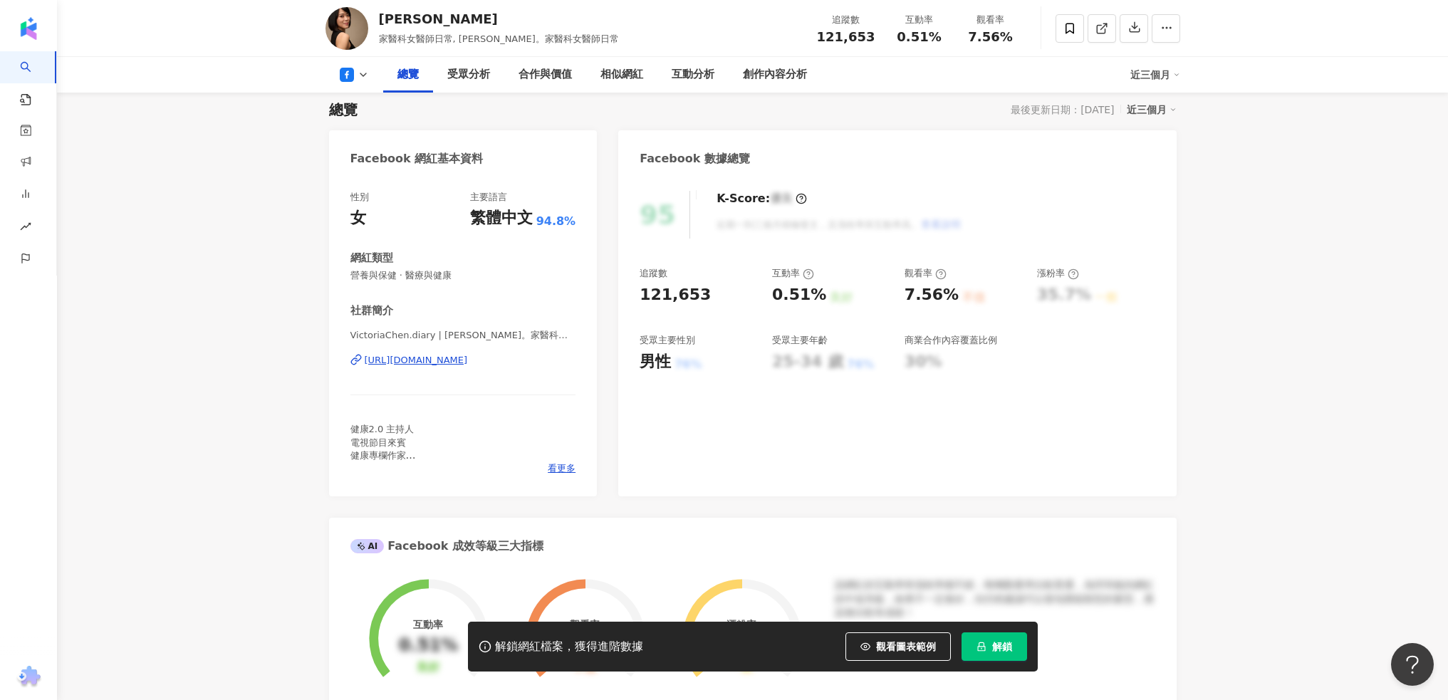
click at [468, 367] on div "https://www.facebook.com/440630152711434" at bounding box center [416, 360] width 103 height 13
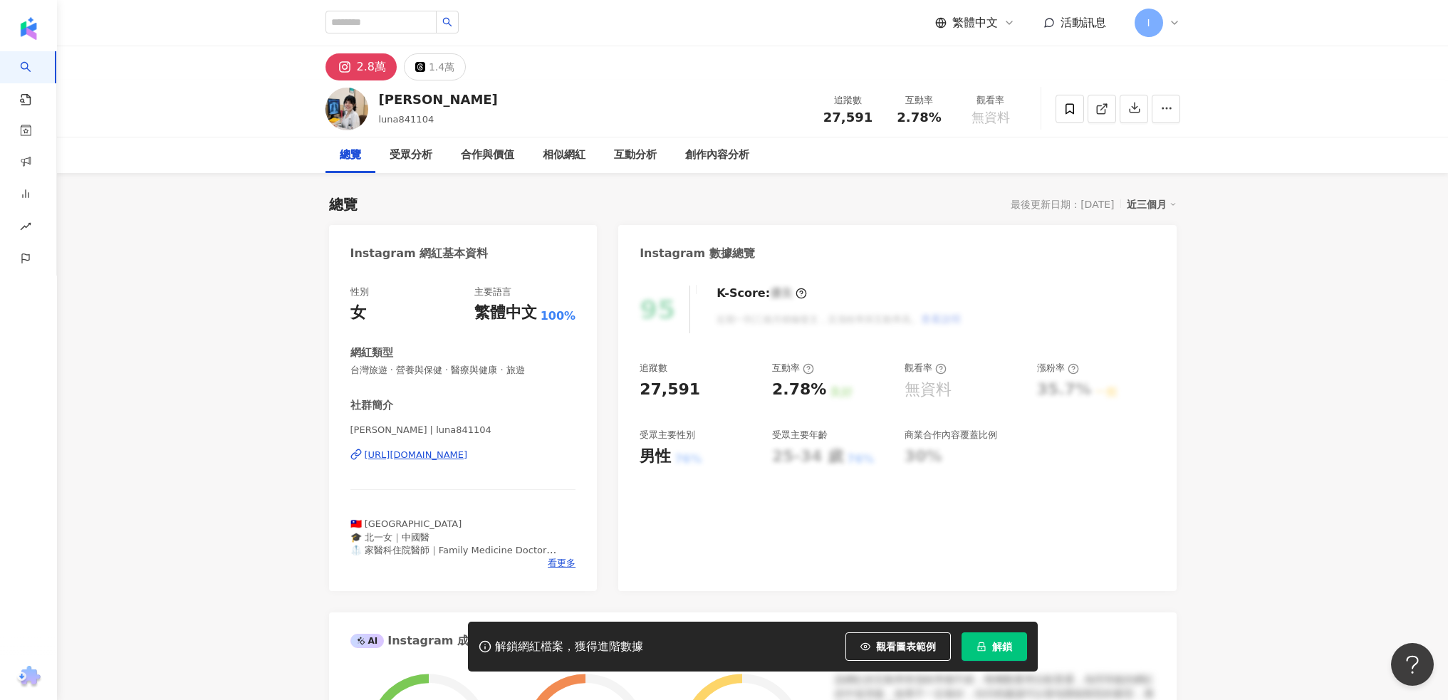
click at [468, 452] on div "https://www.instagram.com/luna841104/" at bounding box center [416, 455] width 103 height 13
